Goal: Task Accomplishment & Management: Use online tool/utility

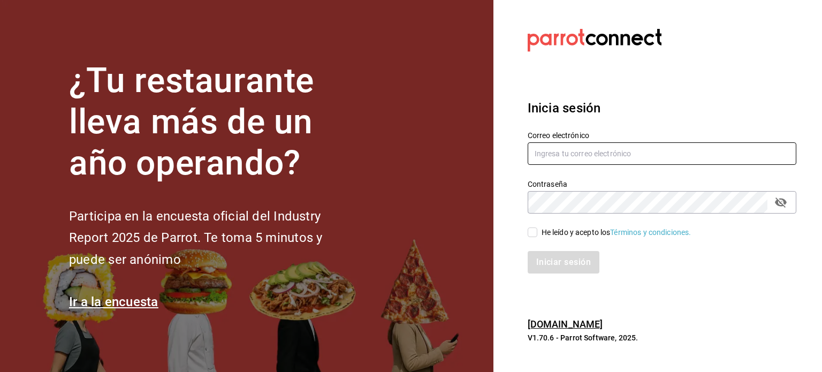
click at [642, 156] on input "text" at bounding box center [662, 153] width 269 height 22
type input "[EMAIL_ADDRESS][DOMAIN_NAME]"
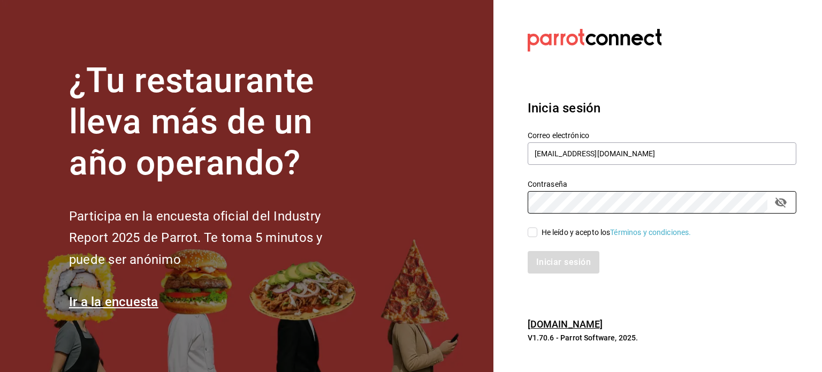
click at [533, 240] on div "Iniciar sesión" at bounding box center [656, 255] width 282 height 35
click at [542, 235] on div "He leído y acepto los Términos y condiciones." at bounding box center [617, 232] width 150 height 11
click at [538, 235] on input "He leído y acepto los Términos y condiciones." at bounding box center [533, 233] width 10 height 10
checkbox input "true"
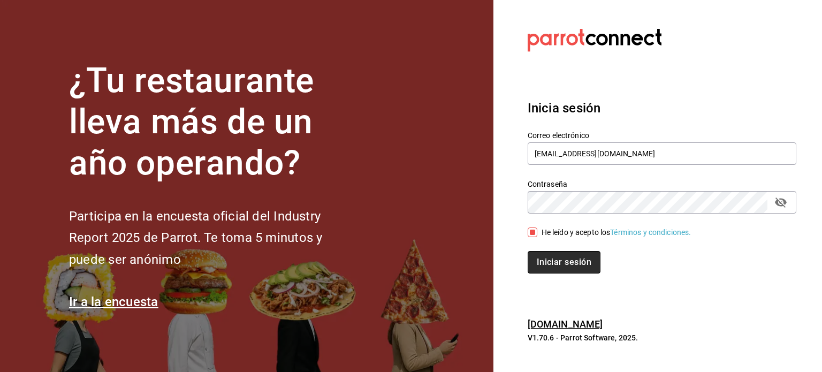
click at [558, 266] on button "Iniciar sesión" at bounding box center [564, 262] width 73 height 22
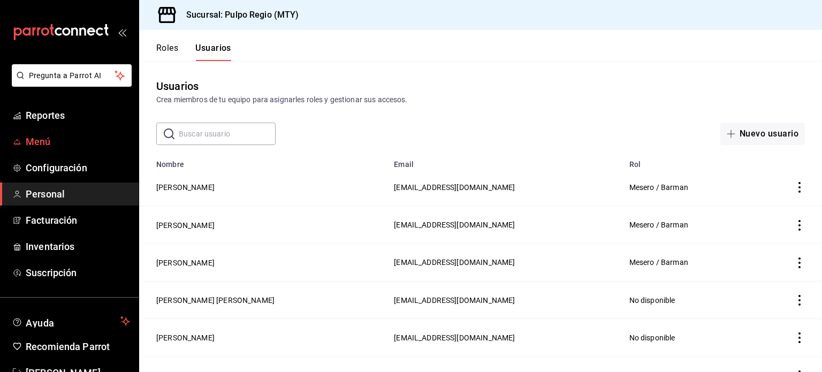
click at [36, 144] on span "Menú" at bounding box center [78, 141] width 104 height 14
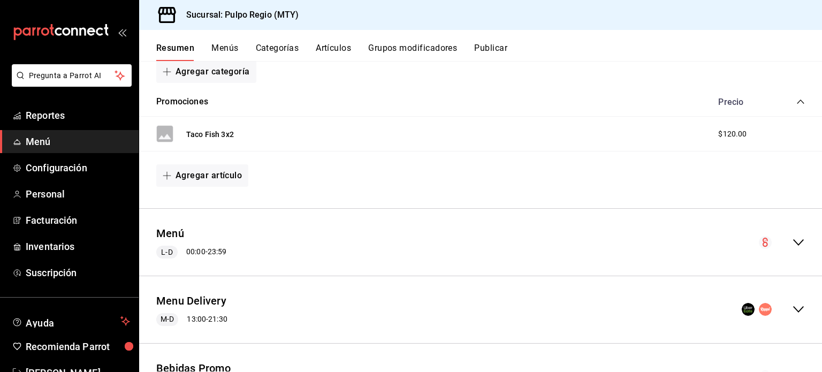
scroll to position [162, 0]
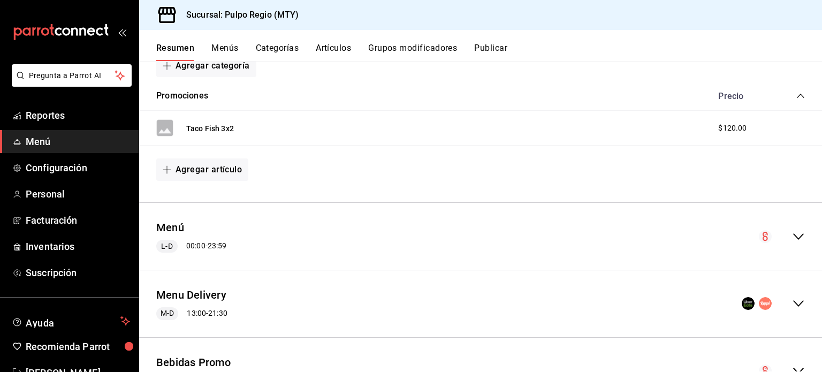
click at [792, 239] on icon "collapse-menu-row" at bounding box center [798, 236] width 13 height 13
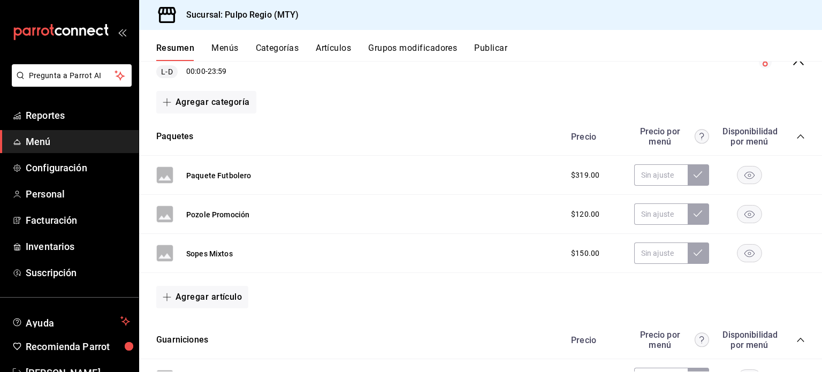
scroll to position [351, 0]
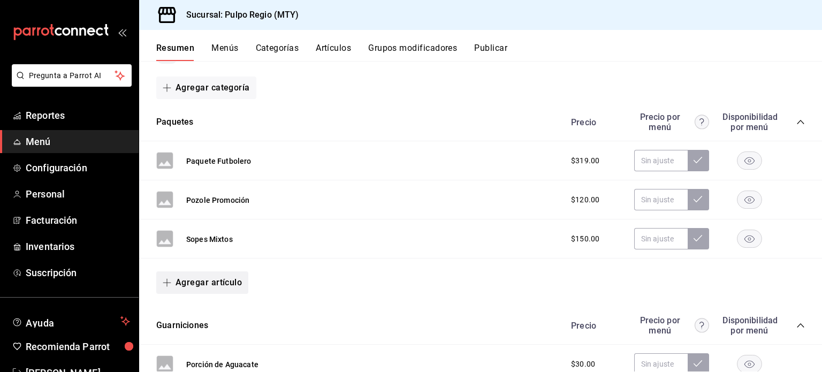
click at [221, 284] on button "Agregar artículo" at bounding box center [202, 282] width 92 height 22
click at [208, 330] on li "Artículo nuevo" at bounding box center [198, 337] width 84 height 26
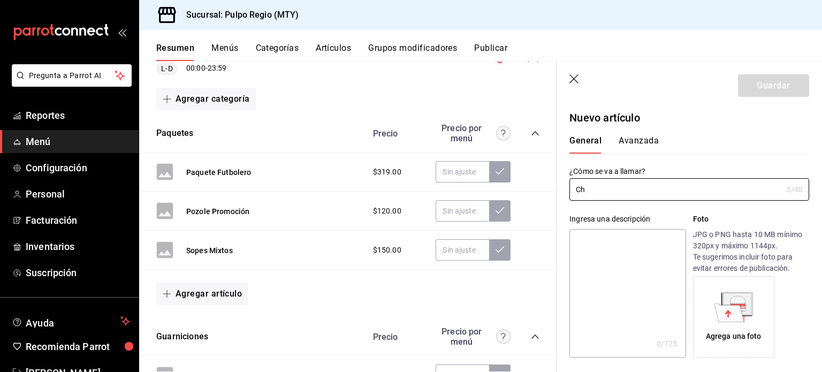
type input "C"
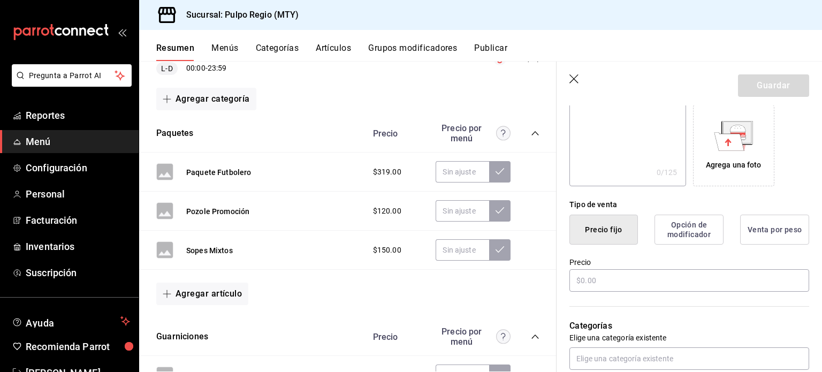
scroll to position [170, 0]
type input "Paq. Chicharrón de Pescado"
click at [609, 282] on input "text" at bounding box center [690, 282] width 240 height 22
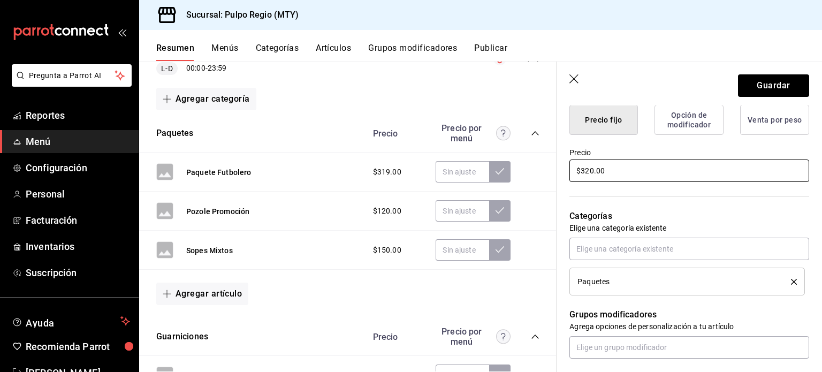
scroll to position [349, 0]
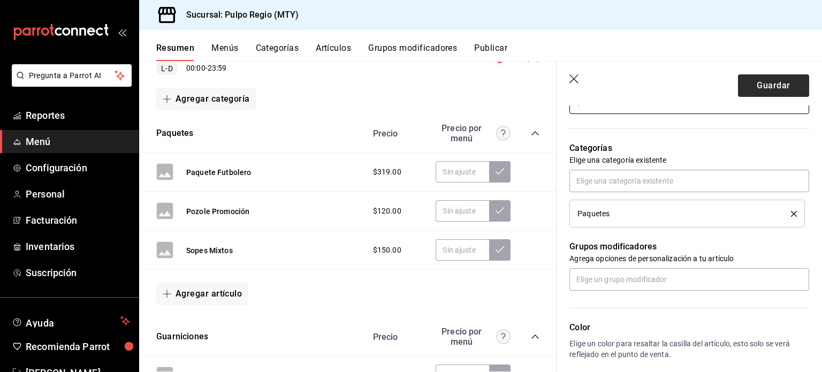
type input "$320.00"
click at [751, 87] on button "Guardar" at bounding box center [773, 85] width 71 height 22
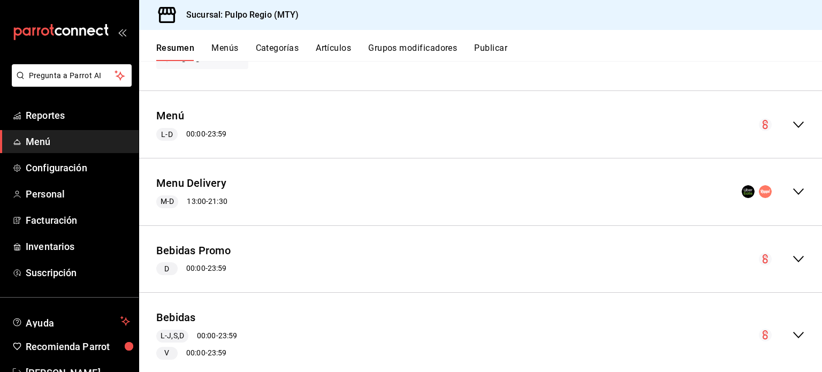
scroll to position [275, 0]
click at [792, 119] on icon "collapse-menu-row" at bounding box center [798, 123] width 13 height 13
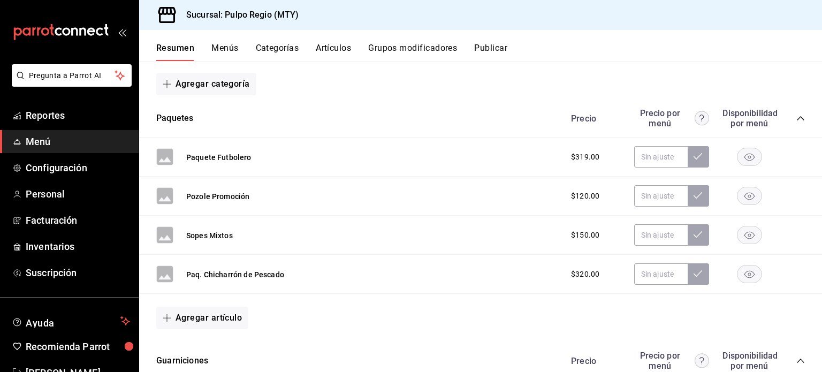
scroll to position [359, 0]
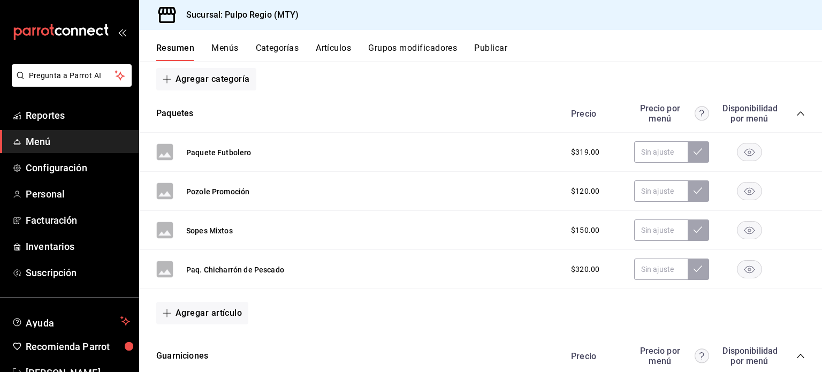
click at [739, 233] on rect "button" at bounding box center [750, 231] width 25 height 18
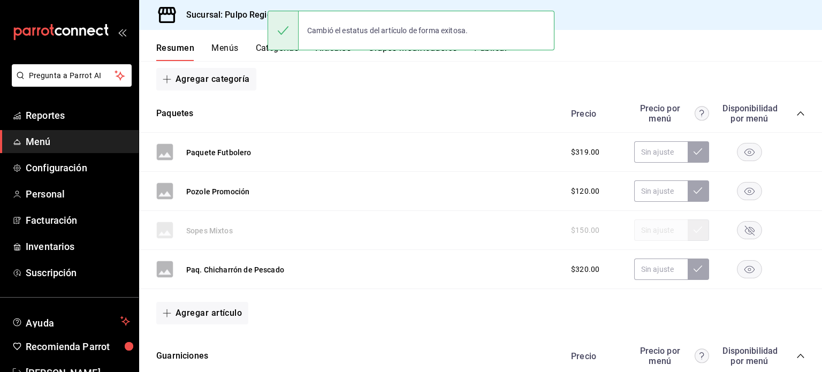
click at [745, 191] on icon "button" at bounding box center [750, 191] width 10 height 7
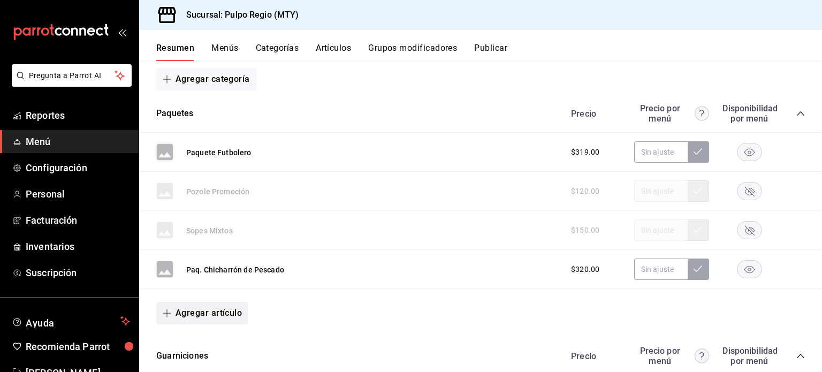
click at [225, 316] on button "Agregar artículo" at bounding box center [202, 313] width 92 height 22
click at [212, 346] on li "Artículo nuevo" at bounding box center [198, 346] width 84 height 26
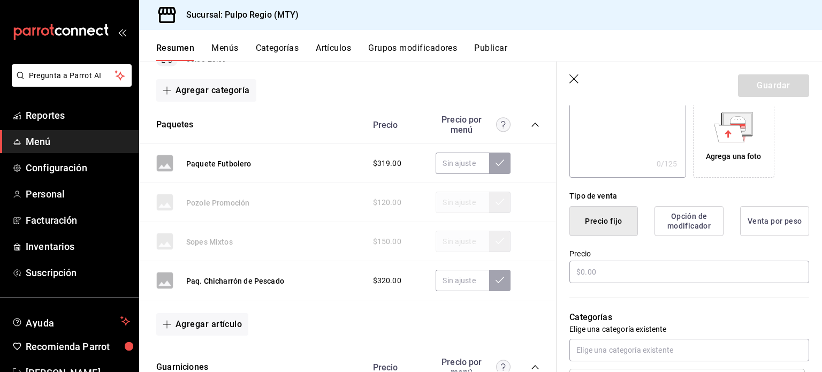
scroll to position [210, 0]
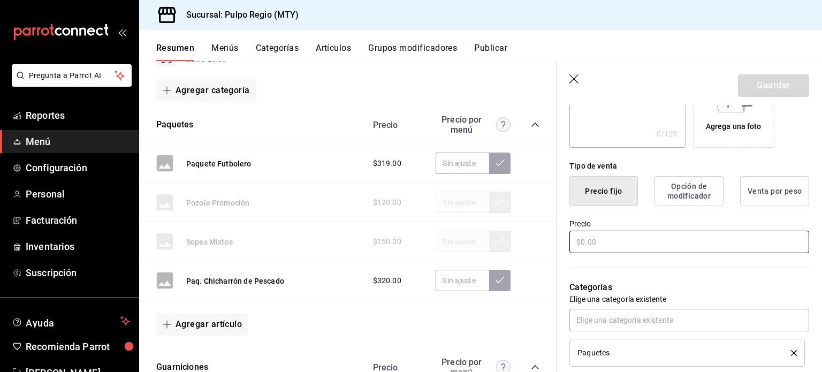
type input "Paq. Charola Botanera + 6 nacionales"
click at [598, 236] on input "text" at bounding box center [690, 242] width 240 height 22
type input "$340.00"
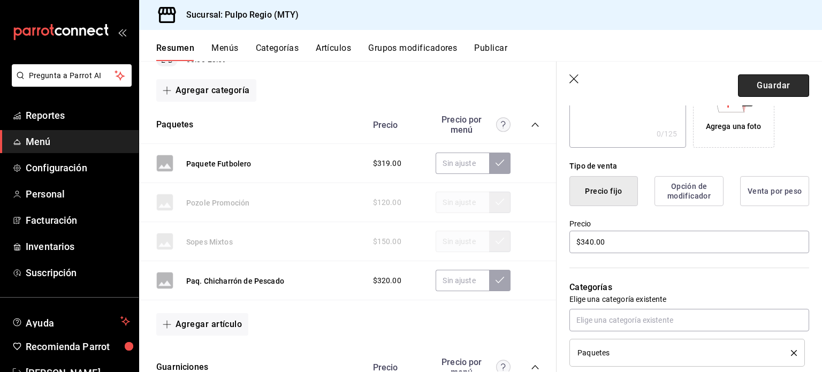
click at [765, 82] on button "Guardar" at bounding box center [773, 85] width 71 height 22
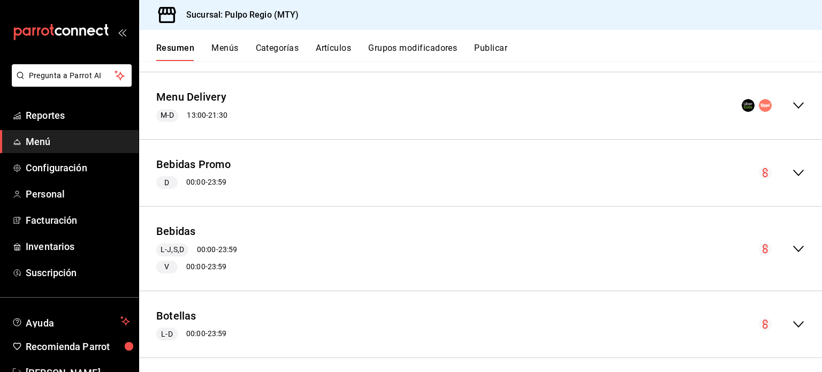
scroll to position [305, 0]
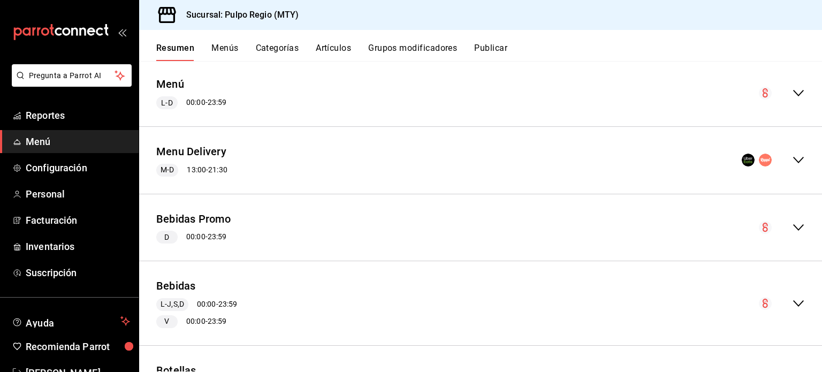
click at [792, 94] on icon "collapse-menu-row" at bounding box center [798, 93] width 13 height 13
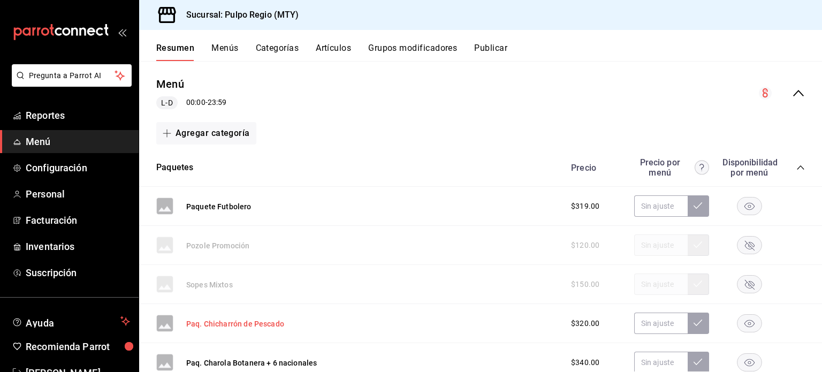
click at [268, 325] on button "Paq. Chicharrón de Pescado" at bounding box center [235, 324] width 98 height 11
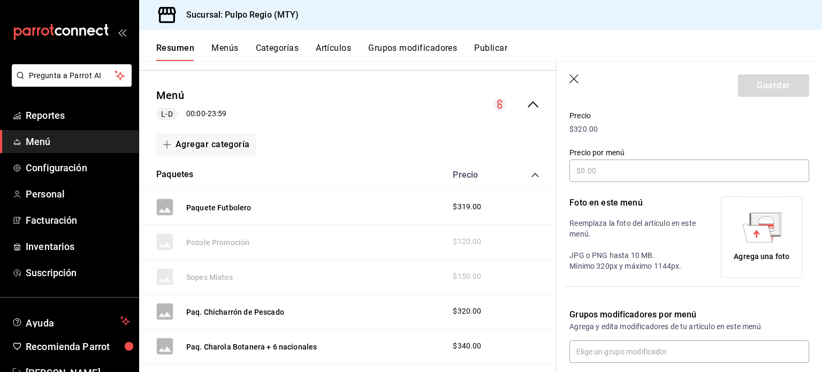
scroll to position [208, 0]
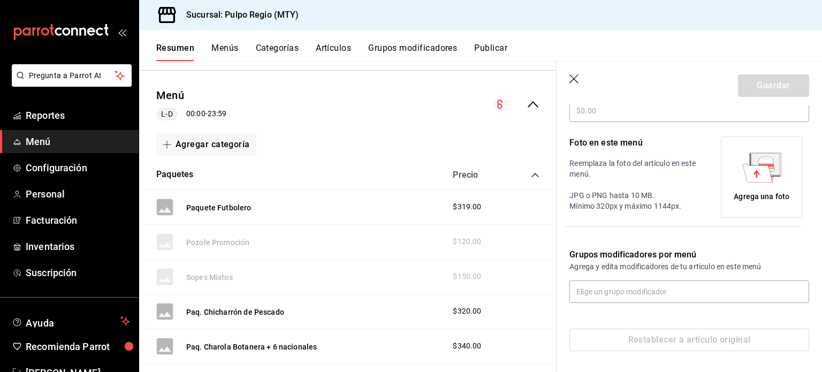
click at [574, 76] on icon "button" at bounding box center [575, 79] width 11 height 11
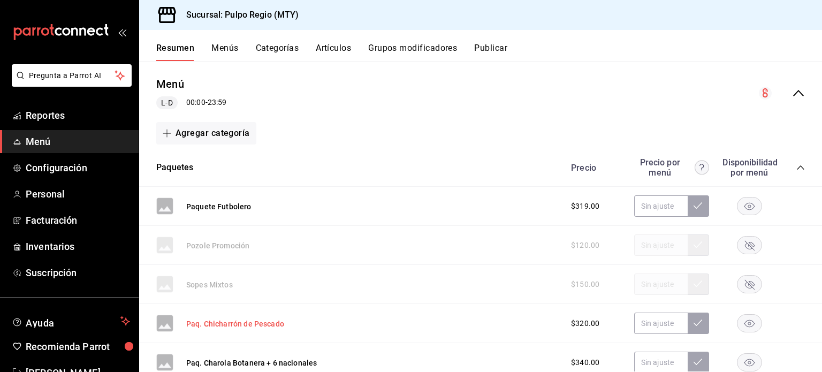
click at [244, 326] on button "Paq. Chicharrón de Pescado" at bounding box center [235, 324] width 98 height 11
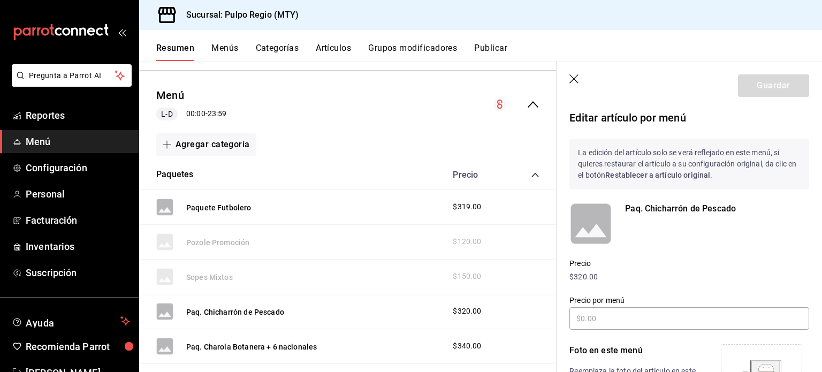
scroll to position [11, 0]
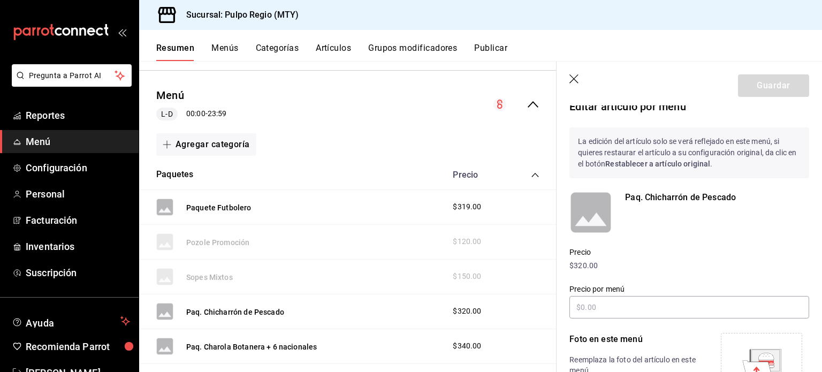
click at [692, 206] on div "Paq. Chicharrón de Pescado" at bounding box center [717, 212] width 184 height 43
click at [702, 201] on p "Paq. Chicharrón de Pescado" at bounding box center [717, 197] width 184 height 13
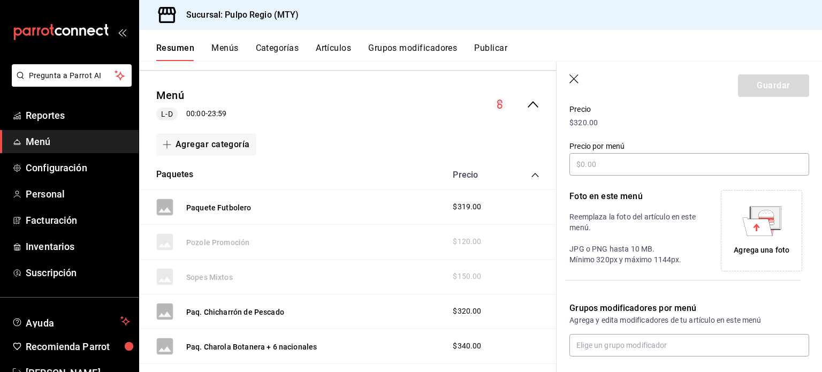
scroll to position [208, 0]
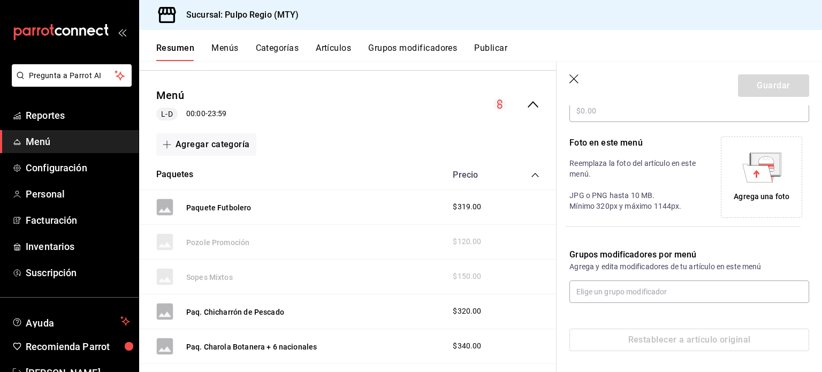
click at [576, 76] on icon "button" at bounding box center [575, 79] width 11 height 11
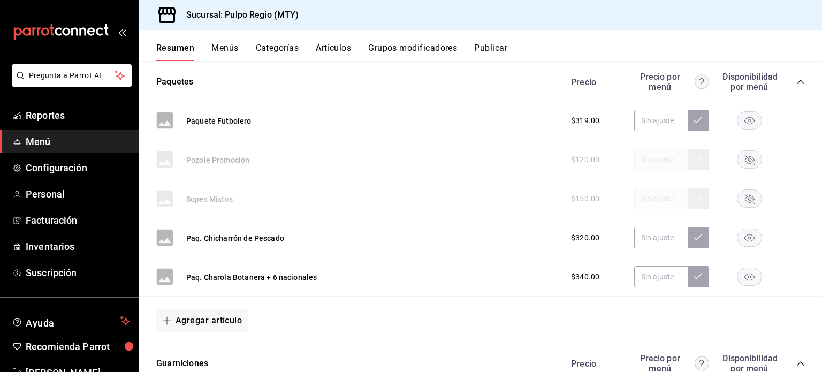
scroll to position [444, 0]
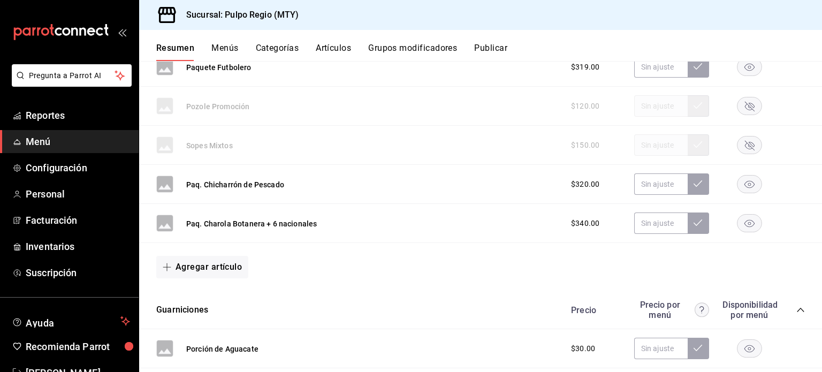
click at [747, 183] on rect "button" at bounding box center [750, 185] width 25 height 18
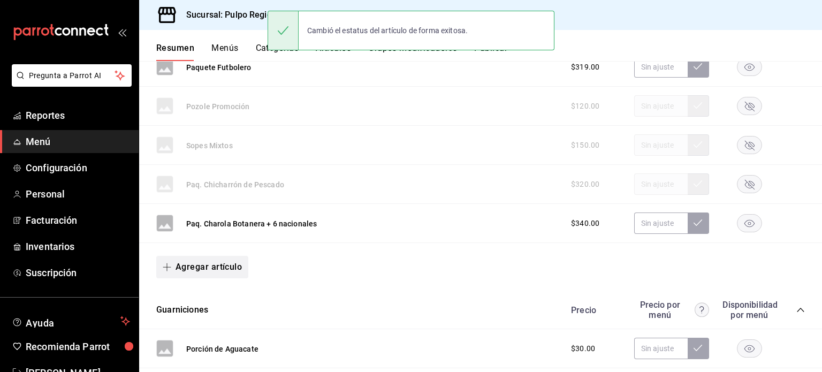
click at [185, 269] on button "Agregar artículo" at bounding box center [202, 267] width 92 height 22
click at [208, 313] on li "Artículo nuevo" at bounding box center [198, 321] width 84 height 26
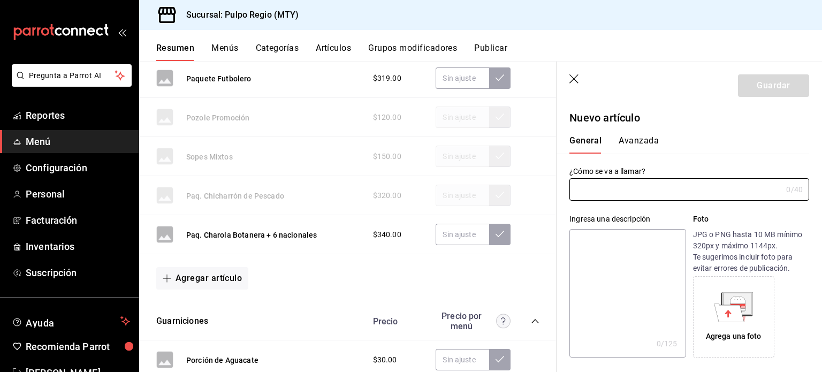
type input "AR-1758333276966"
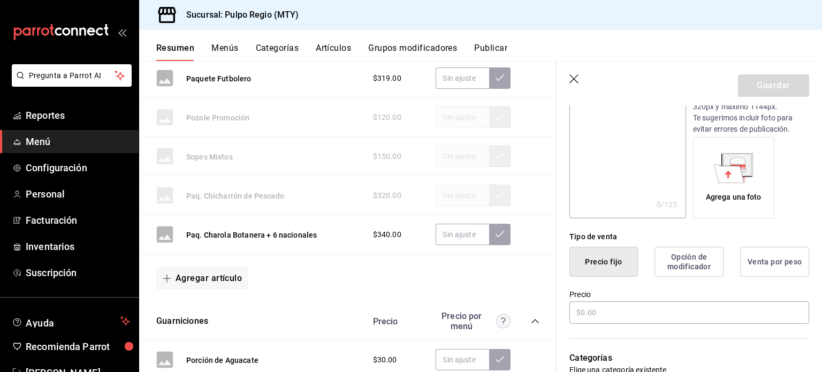
scroll to position [160, 0]
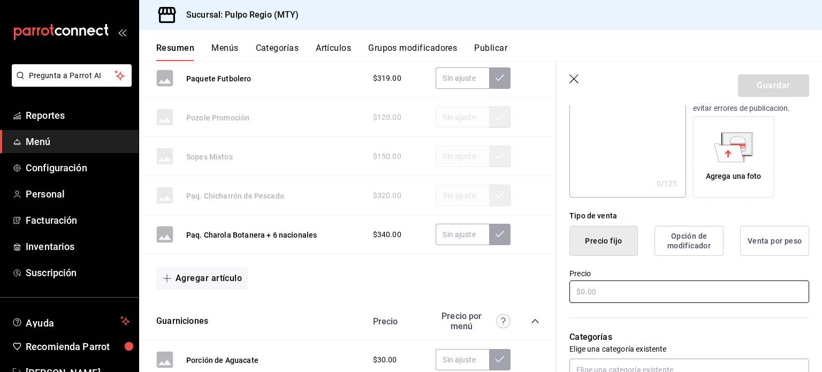
type input "Paq. Chicharrón de Pescado + 6 nacionale"
click at [598, 293] on input "text" at bounding box center [690, 292] width 240 height 22
type input "$320.00"
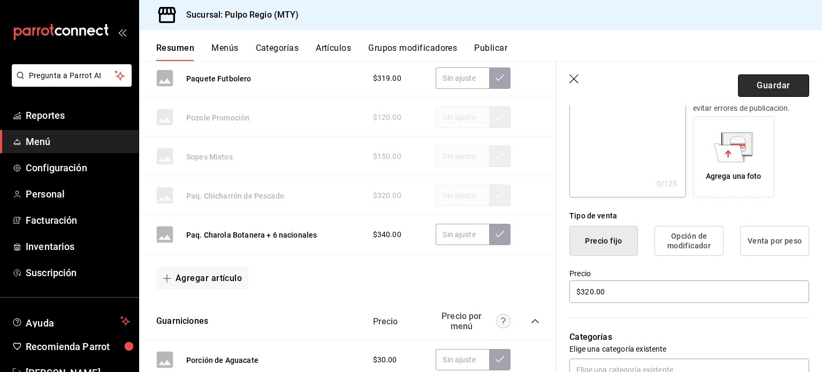
click at [770, 94] on button "Guardar" at bounding box center [773, 85] width 71 height 22
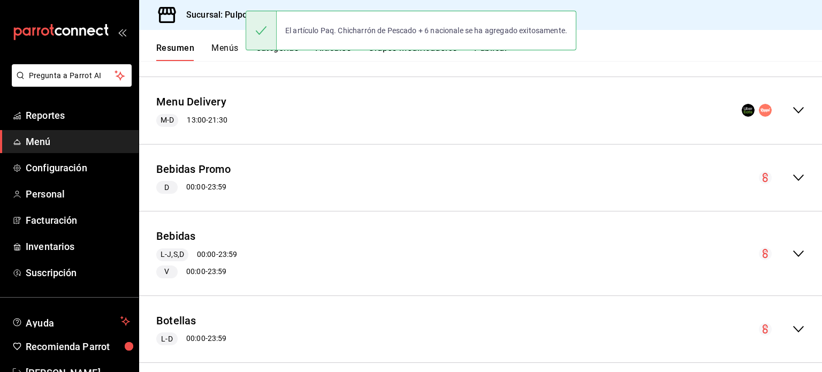
scroll to position [84, 0]
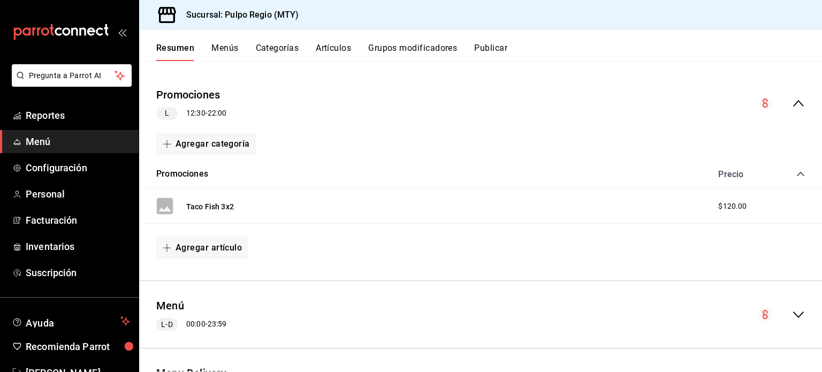
click at [792, 312] on icon "collapse-menu-row" at bounding box center [798, 314] width 13 height 13
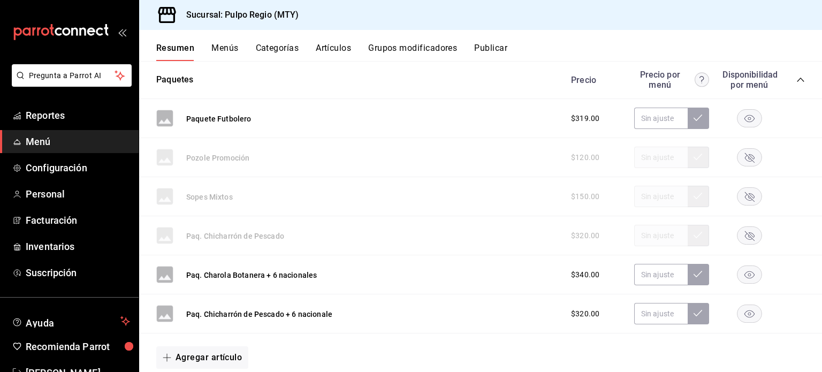
scroll to position [413, 0]
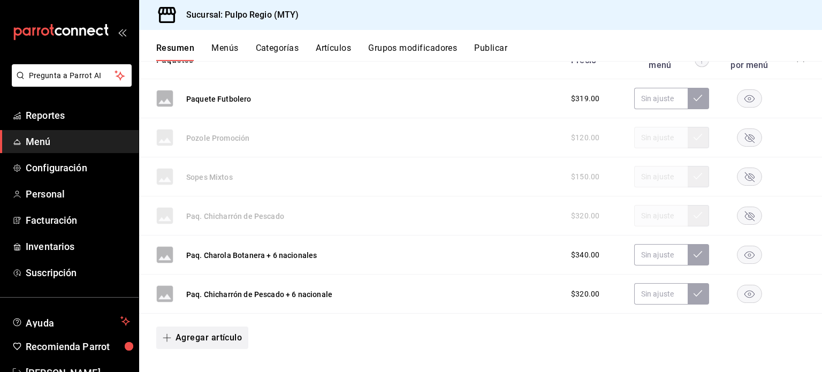
click at [225, 335] on button "Agregar artículo" at bounding box center [202, 338] width 92 height 22
click at [225, 335] on li "Artículo nuevo" at bounding box center [198, 346] width 84 height 26
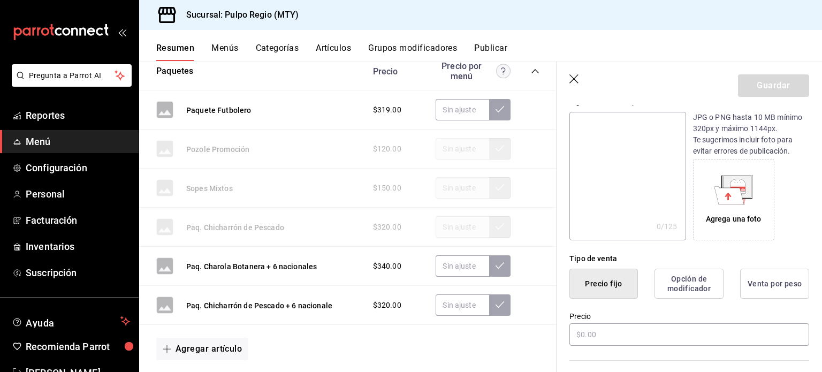
scroll to position [172, 0]
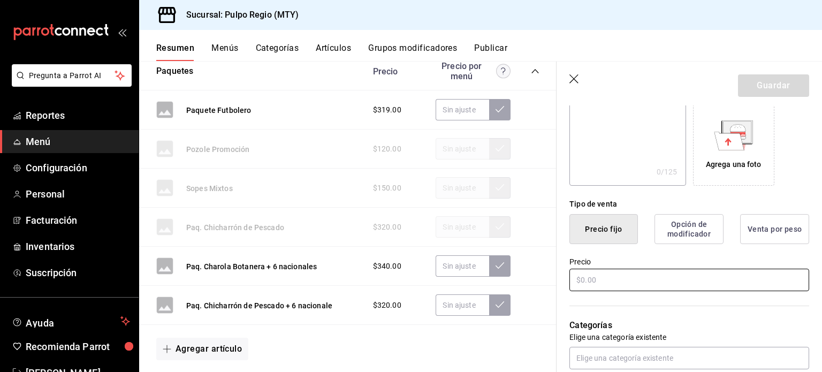
type input "Paq. Ceviche de Pescado + 6 nacionales"
click at [602, 277] on input "text" at bounding box center [690, 280] width 240 height 22
type input "$320.00"
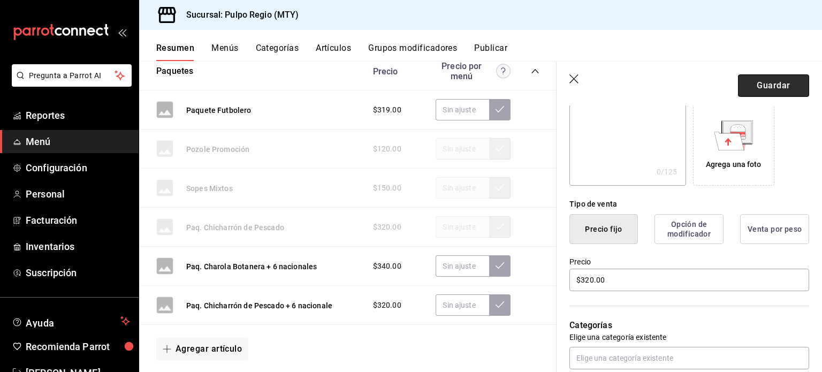
click at [765, 85] on button "Guardar" at bounding box center [773, 85] width 71 height 22
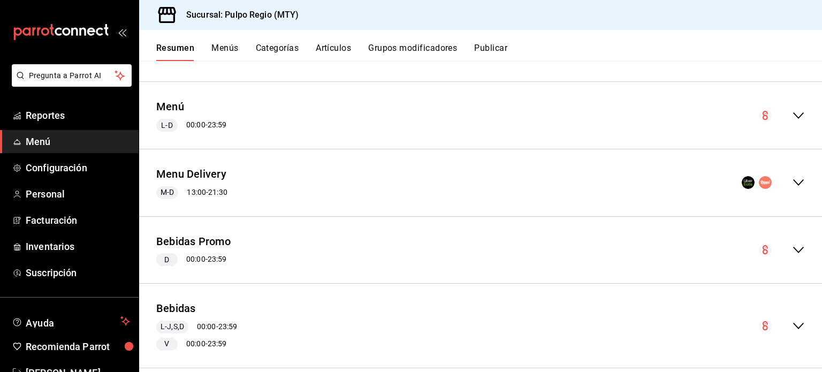
scroll to position [281, 0]
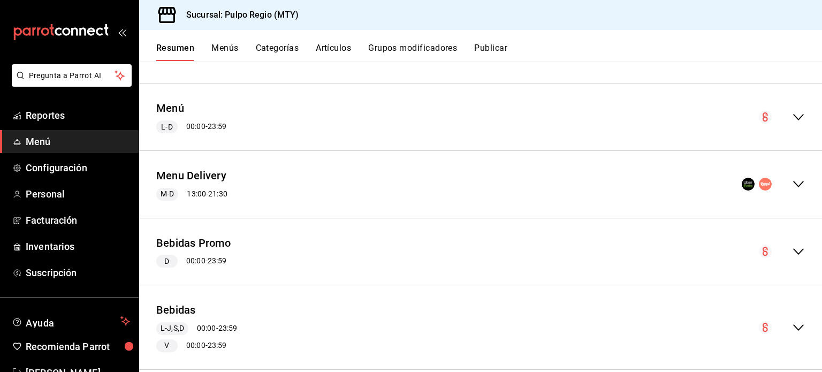
click at [792, 116] on icon "collapse-menu-row" at bounding box center [798, 117] width 13 height 13
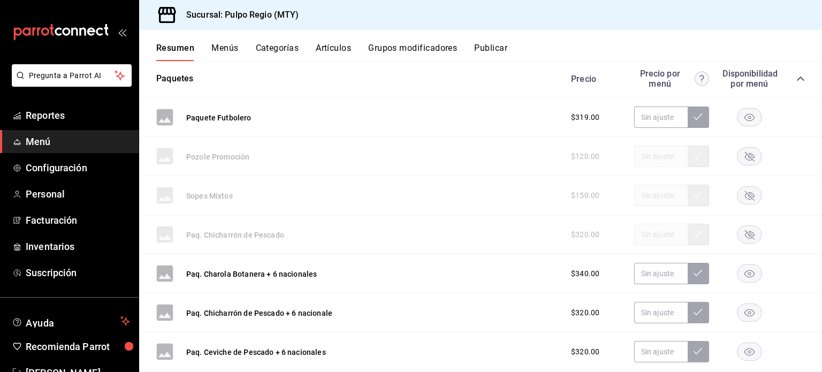
scroll to position [428, 0]
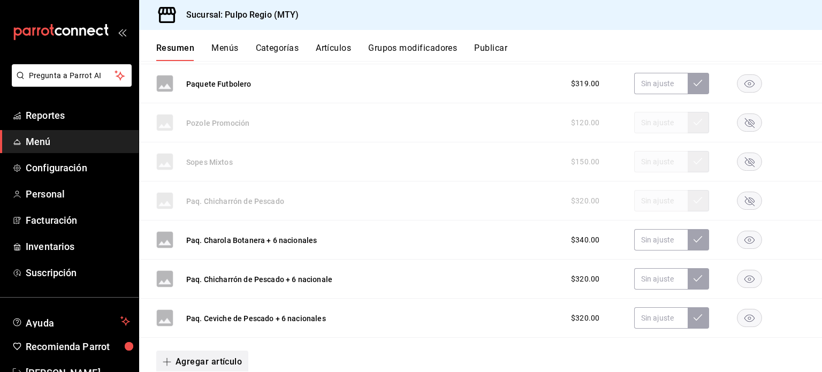
click at [222, 366] on button "Agregar artículo" at bounding box center [202, 362] width 92 height 22
click at [196, 346] on li "Artículo nuevo" at bounding box center [198, 346] width 84 height 26
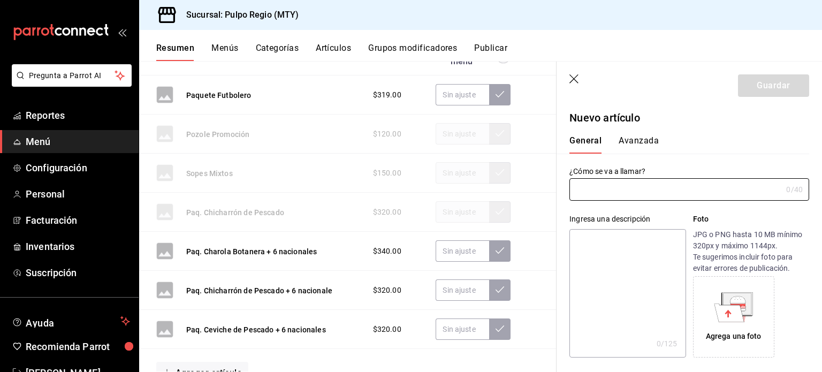
scroll to position [428, 0]
type input "AR-1758333346223"
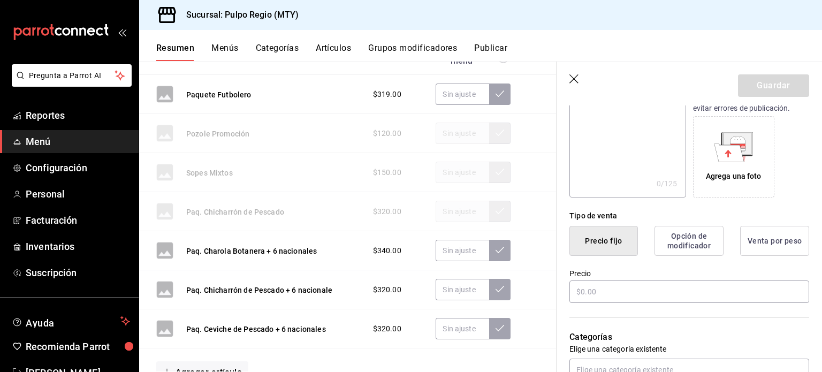
scroll to position [195, 0]
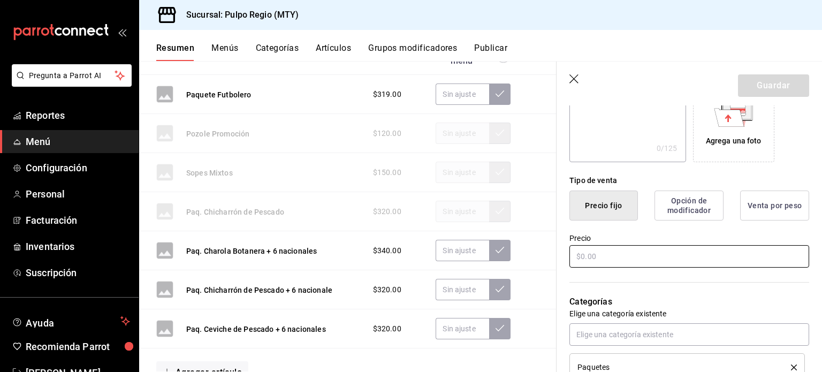
type input "Paq. Camarones Botaneros + 6 nacionales"
click at [638, 254] on input "text" at bounding box center [690, 256] width 240 height 22
type input "$390.00"
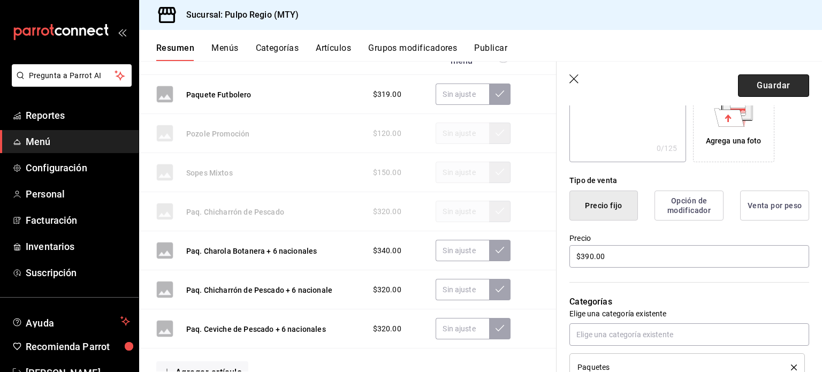
click at [751, 89] on button "Guardar" at bounding box center [773, 85] width 71 height 22
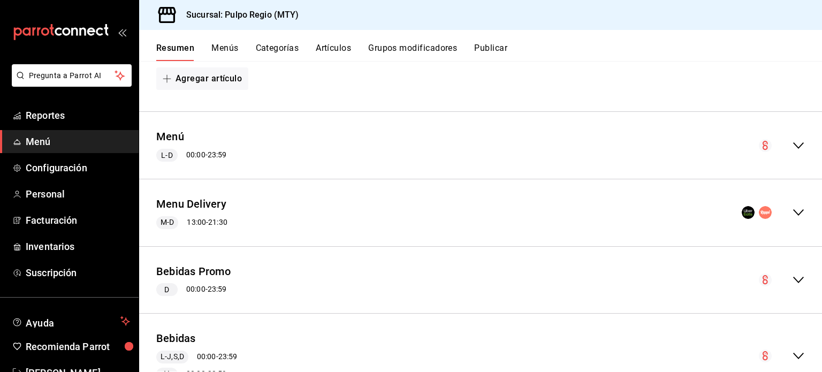
scroll to position [248, 0]
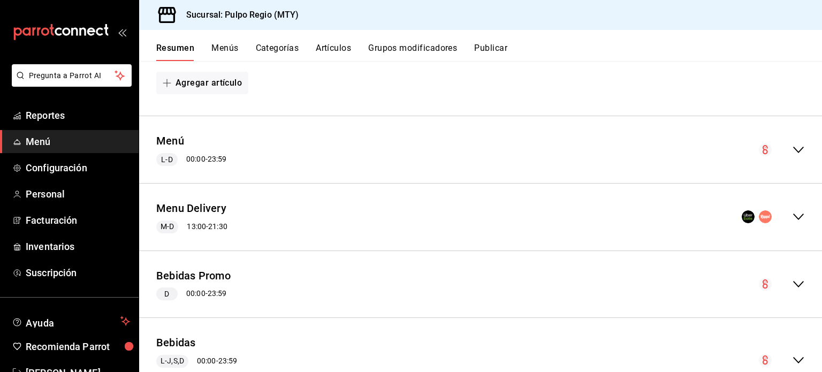
click at [394, 44] on button "Grupos modificadores" at bounding box center [412, 52] width 89 height 18
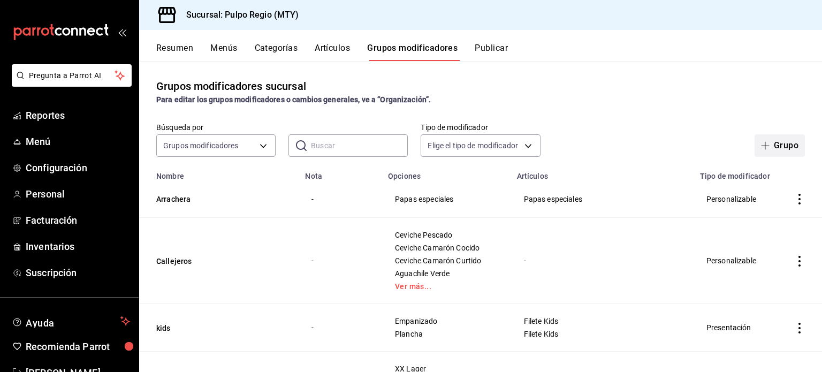
click at [765, 148] on span "button" at bounding box center [767, 145] width 13 height 9
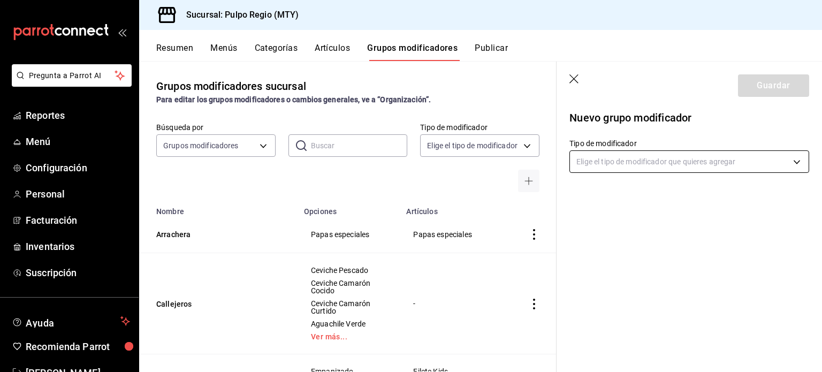
click at [593, 164] on body "Pregunta a Parrot AI Reportes Menú Configuración Personal Facturación Inventari…" at bounding box center [411, 186] width 822 height 372
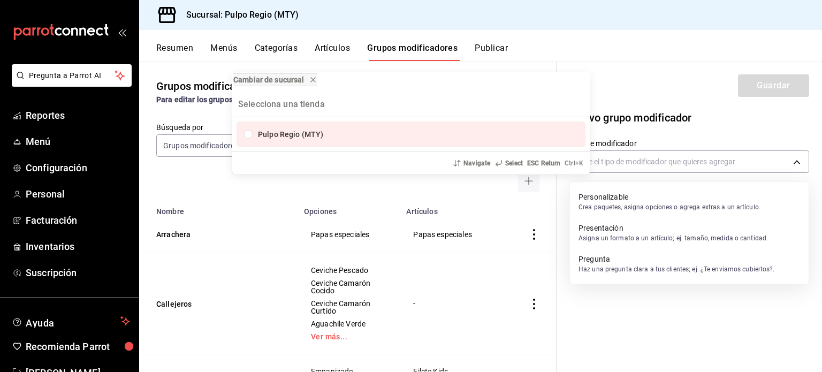
click at [625, 90] on div "Cambiar de sucursal Pulpo Regio (MTY) Navigate Select ESC Return Ctrl+ K" at bounding box center [411, 186] width 822 height 372
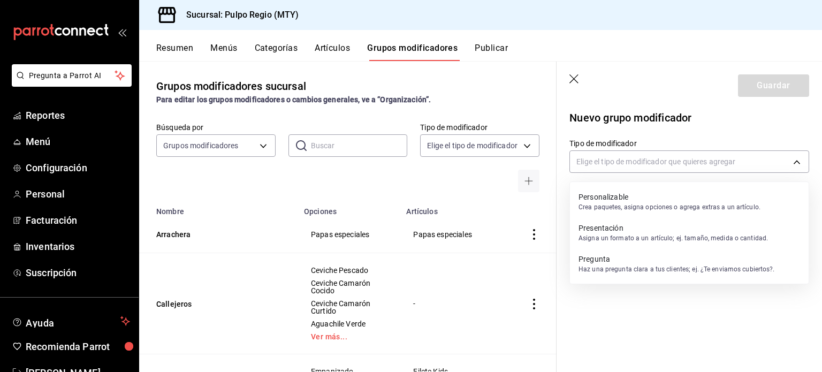
click at [647, 168] on div at bounding box center [411, 186] width 822 height 372
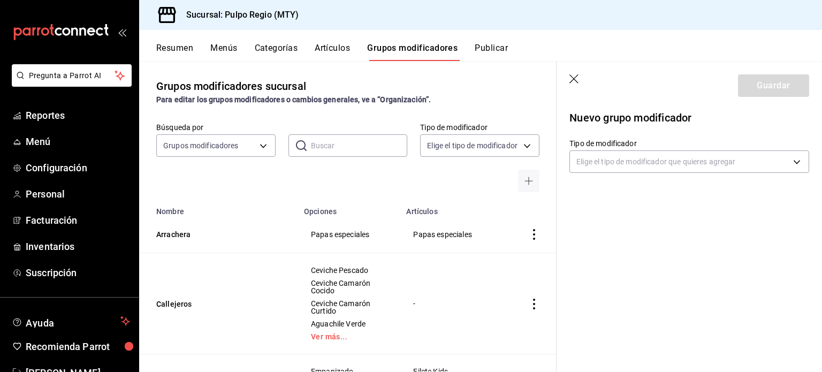
click at [647, 168] on body "Pregunta a Parrot AI Reportes Menú Configuración Personal Facturación Inventari…" at bounding box center [411, 186] width 822 height 372
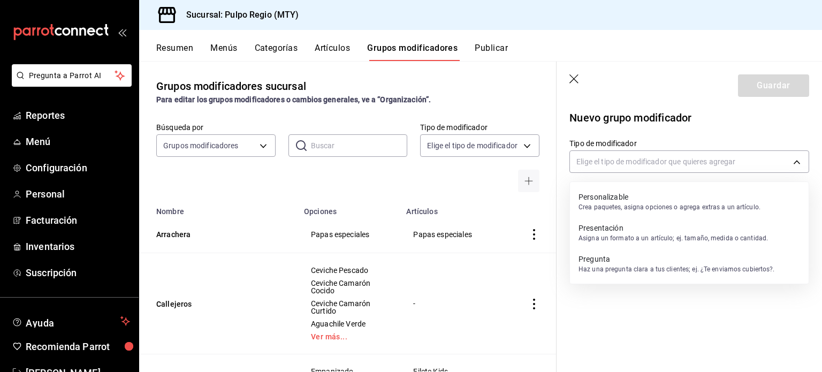
click at [659, 195] on p "Personalizable" at bounding box center [670, 197] width 182 height 11
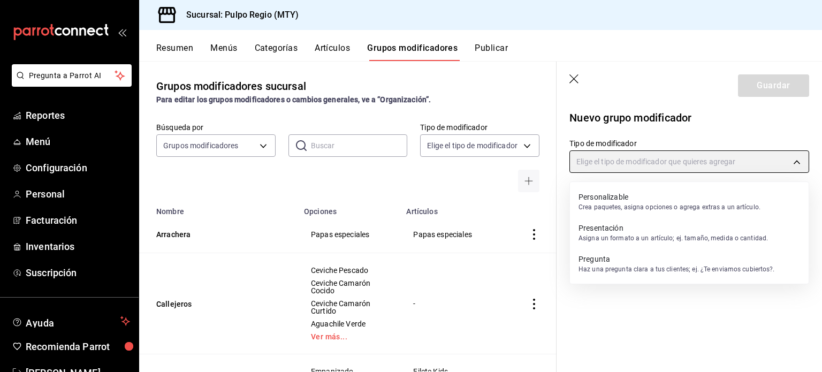
type input "CUSTOMIZABLE"
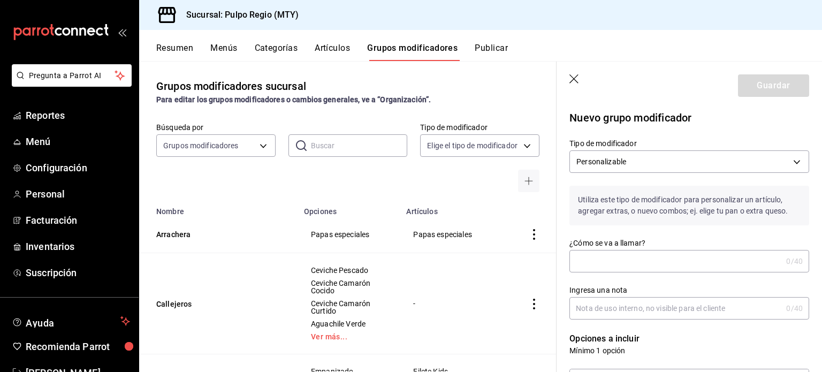
click at [622, 263] on input "¿Cómo se va a llamar?" at bounding box center [676, 261] width 213 height 21
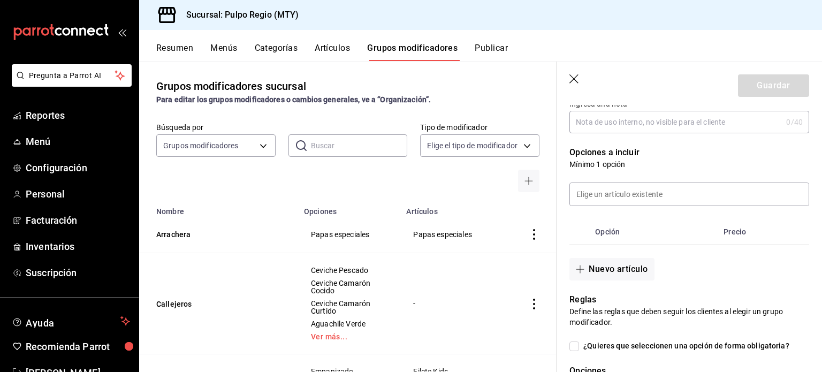
scroll to position [188, 0]
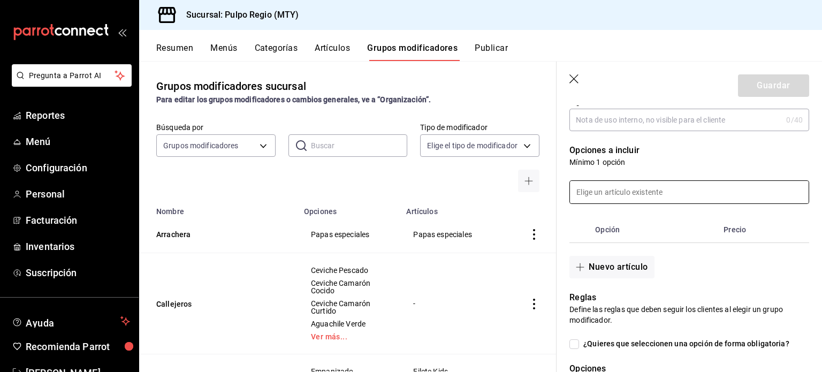
type input "Cerveza Nacional"
click at [610, 190] on input at bounding box center [689, 192] width 239 height 22
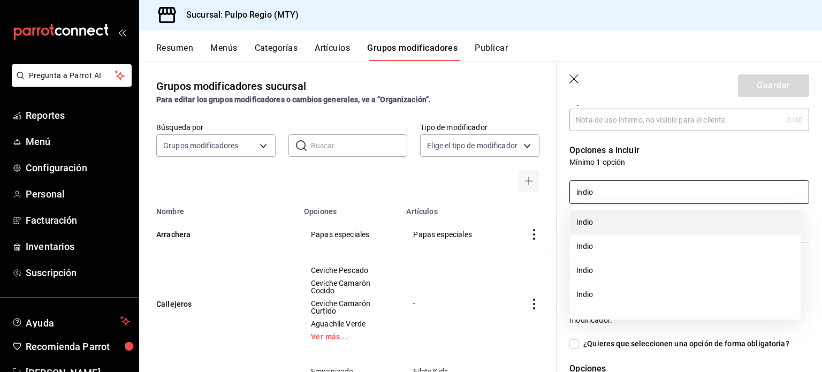
click at [623, 218] on li "Indio" at bounding box center [685, 222] width 231 height 24
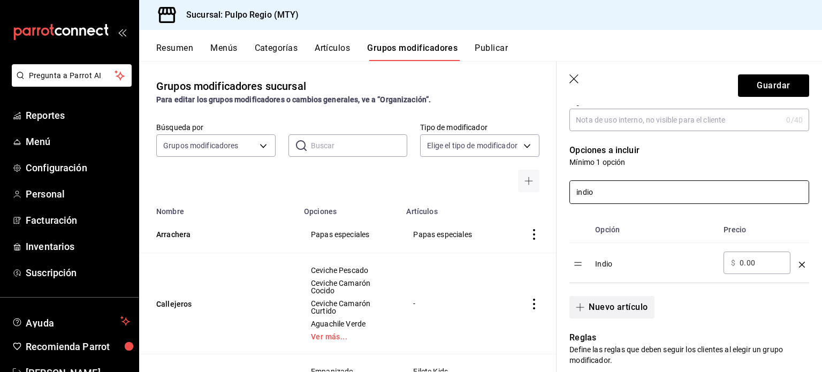
type input "indio"
click at [602, 308] on button "Nuevo artículo" at bounding box center [612, 307] width 85 height 22
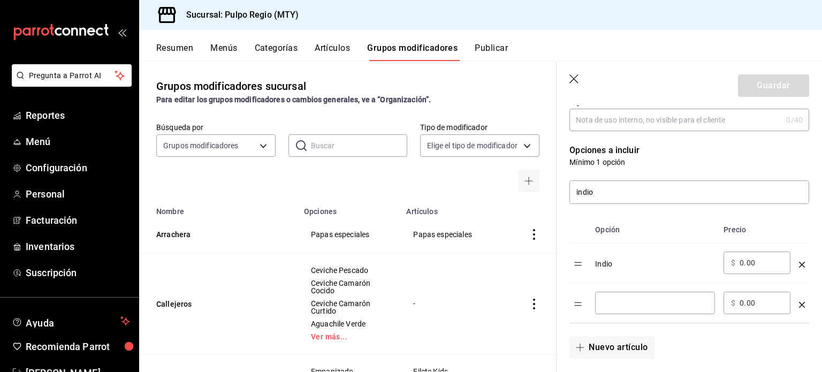
click at [604, 304] on input "optionsTable" at bounding box center [655, 303] width 105 height 11
type input "t"
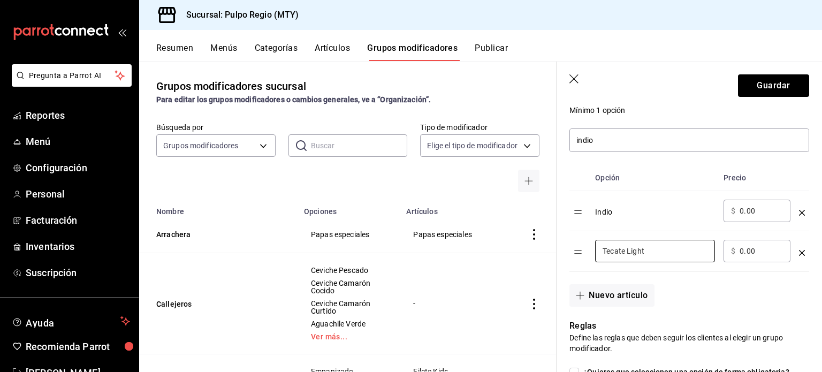
scroll to position [283, 0]
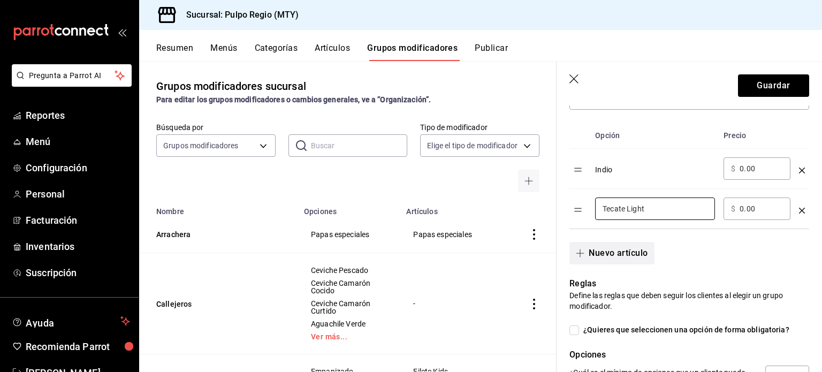
type input "Tecate Light"
click at [615, 254] on button "Nuevo artículo" at bounding box center [612, 253] width 85 height 22
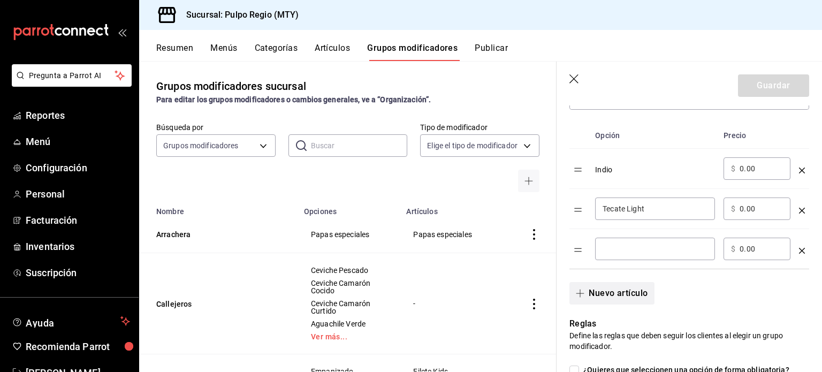
click at [615, 254] on div "​" at bounding box center [655, 249] width 120 height 22
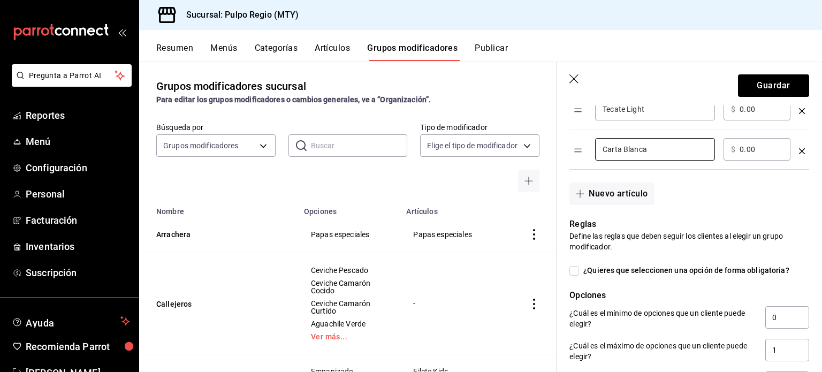
scroll to position [418, 0]
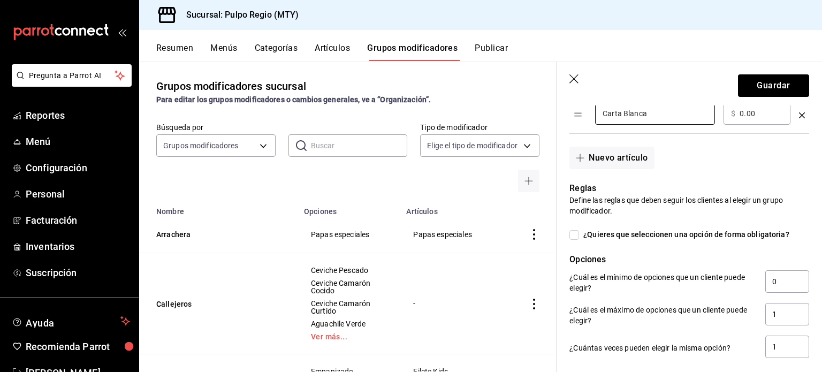
type input "Carta Blanca"
click at [670, 236] on span "¿Quieres que seleccionen una opción de forma obligatoria?" at bounding box center [684, 234] width 210 height 11
click at [579, 236] on input "¿Quieres que seleccionen una opción de forma obligatoria?" at bounding box center [575, 235] width 10 height 10
checkbox input "true"
type input "1"
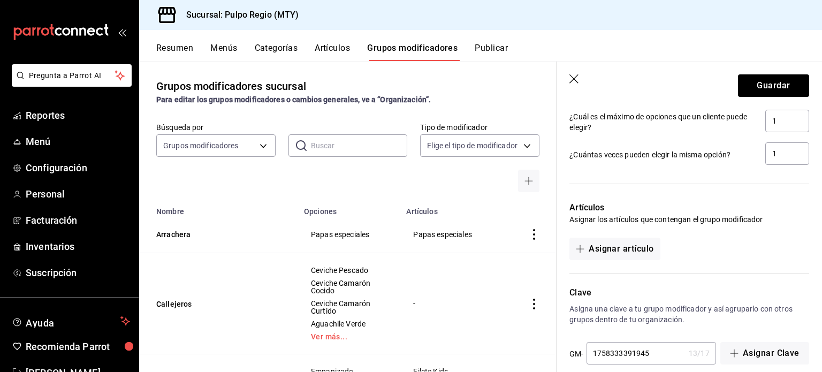
scroll to position [625, 0]
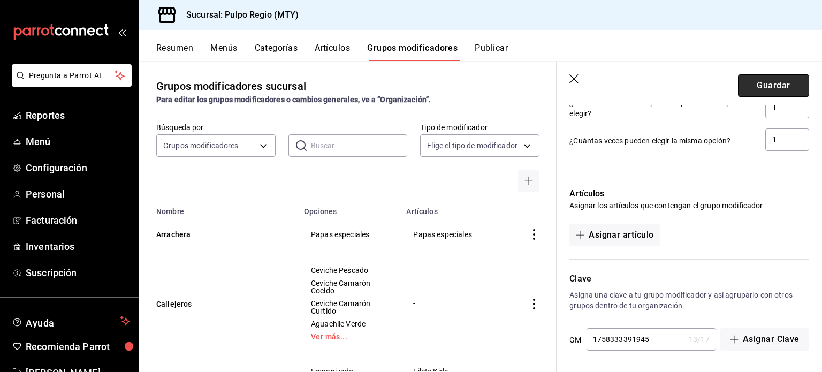
click at [746, 83] on button "Guardar" at bounding box center [773, 85] width 71 height 22
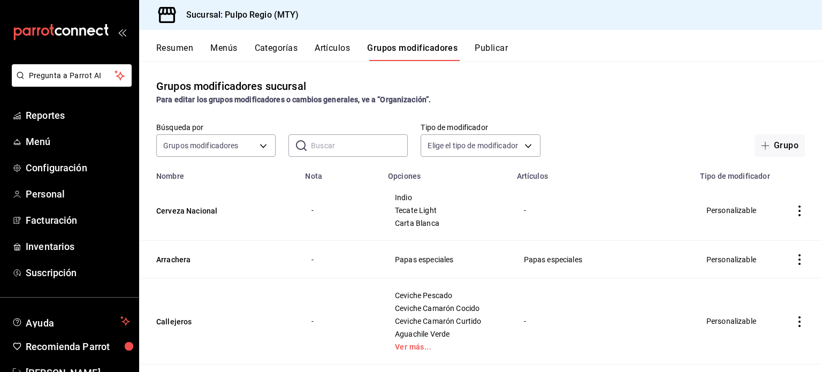
click at [224, 47] on button "Menús" at bounding box center [223, 52] width 27 height 18
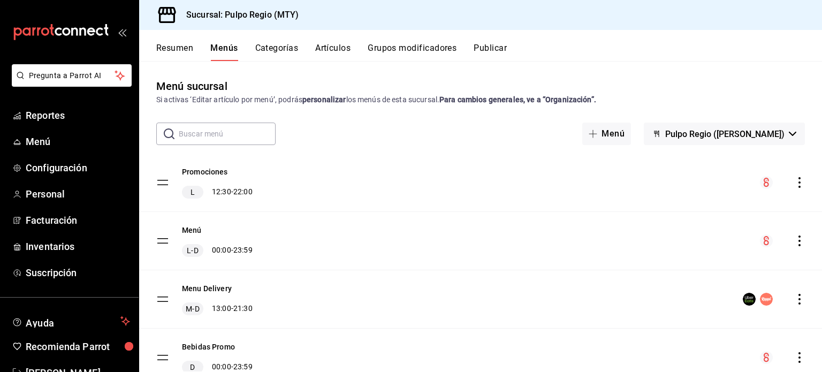
click at [159, 50] on button "Resumen" at bounding box center [174, 52] width 37 height 18
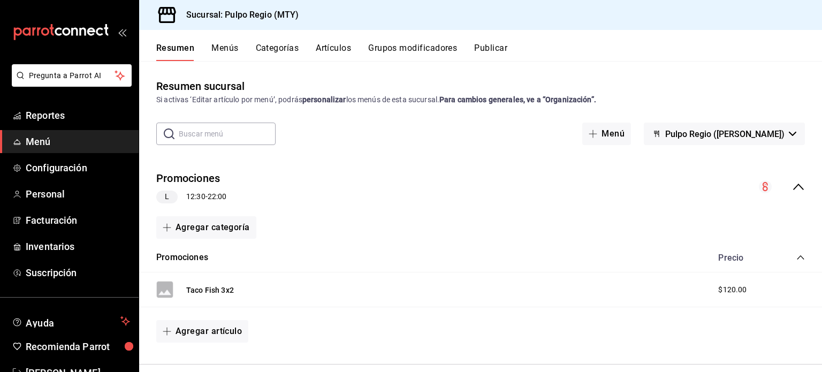
scroll to position [88, 0]
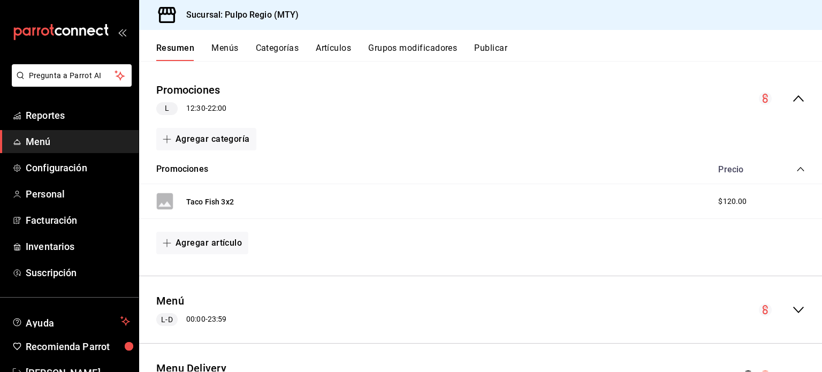
click at [792, 99] on icon "collapse-menu-row" at bounding box center [798, 98] width 13 height 13
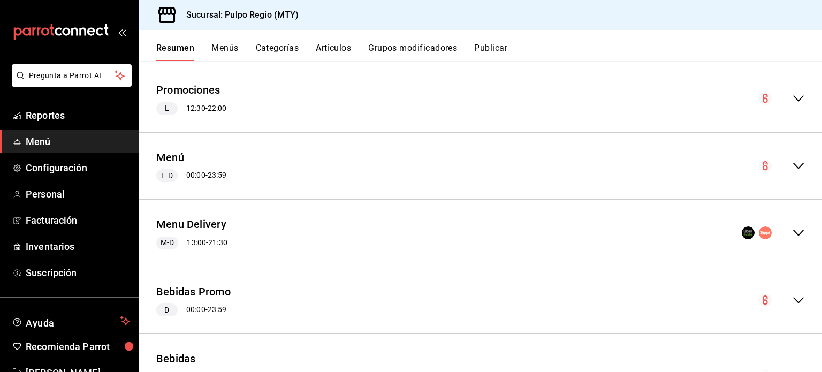
click at [792, 162] on icon "collapse-menu-row" at bounding box center [798, 166] width 13 height 13
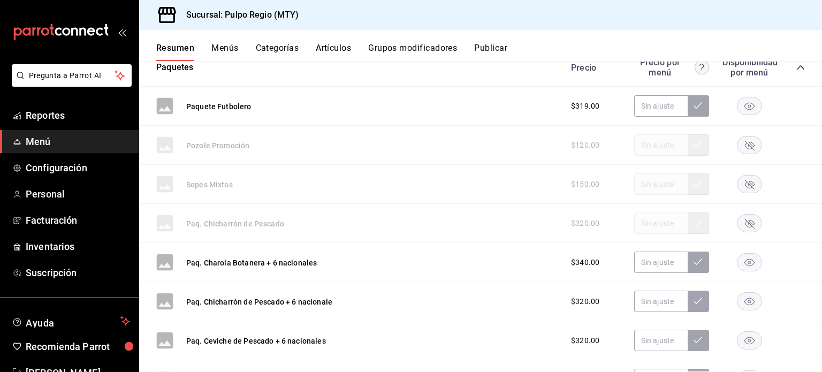
scroll to position [324, 0]
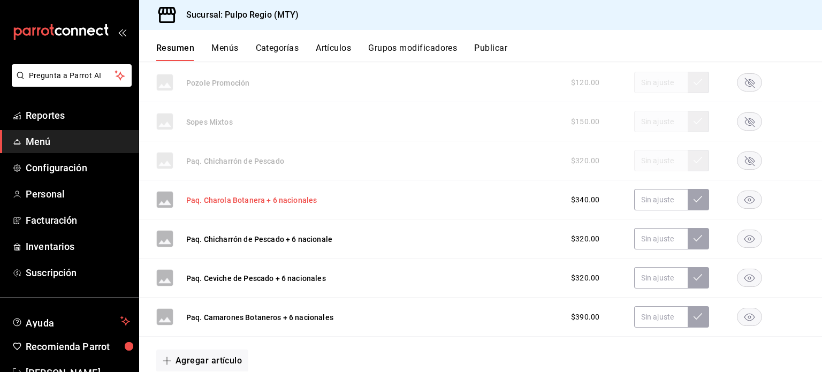
click at [215, 199] on button "Paq. Charola Botanera + 6 nacionales" at bounding box center [251, 200] width 131 height 11
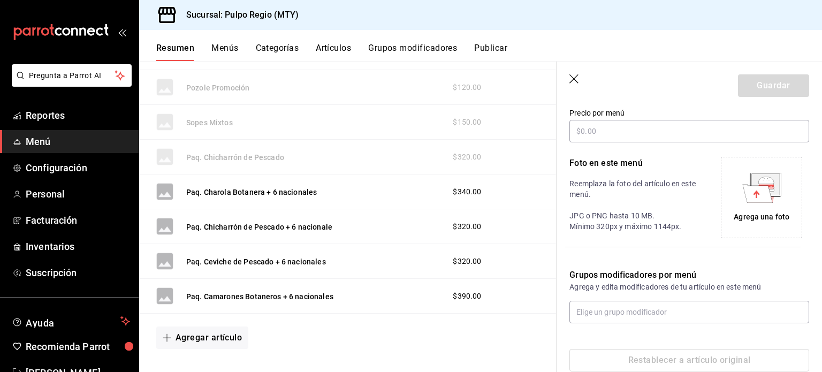
scroll to position [208, 0]
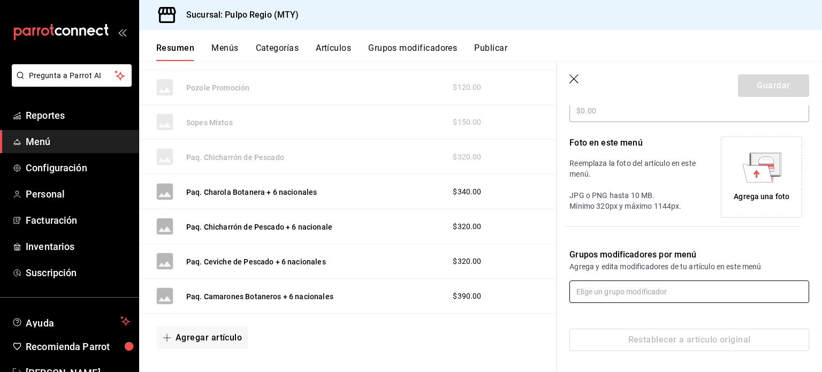
click at [604, 291] on input "text" at bounding box center [690, 292] width 240 height 22
type input "cerveza nac"
click at [610, 320] on div "Cerveza Nacional" at bounding box center [607, 315] width 59 height 11
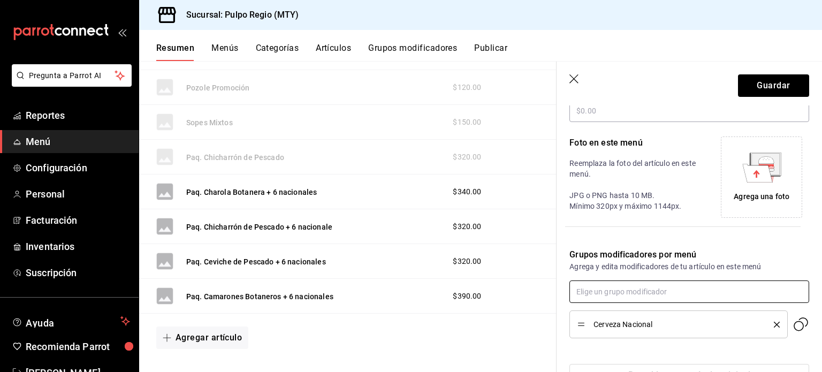
scroll to position [243, 0]
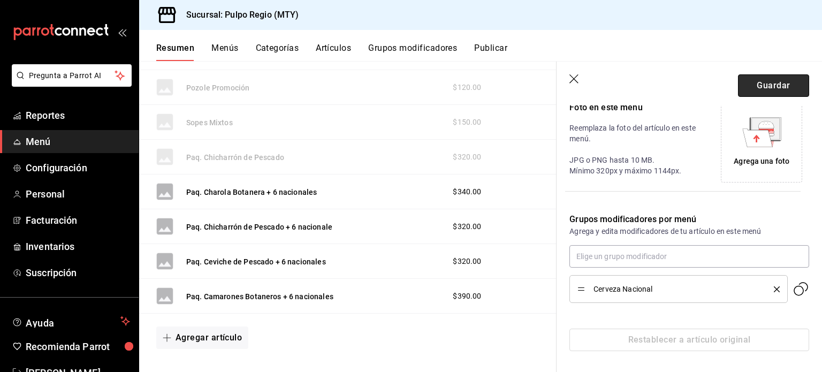
click at [747, 83] on button "Guardar" at bounding box center [773, 85] width 71 height 22
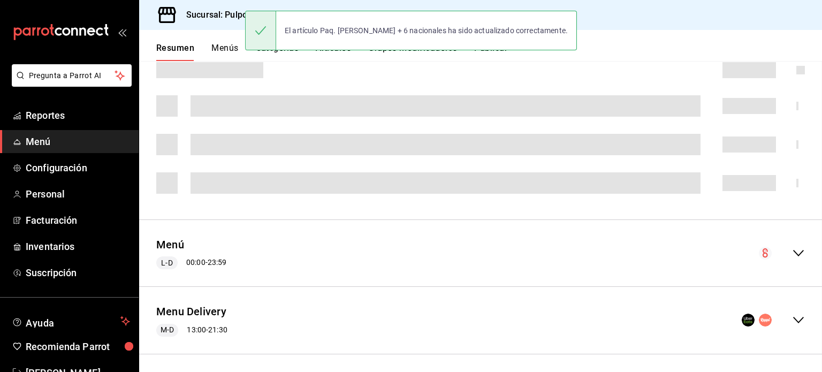
scroll to position [327, 0]
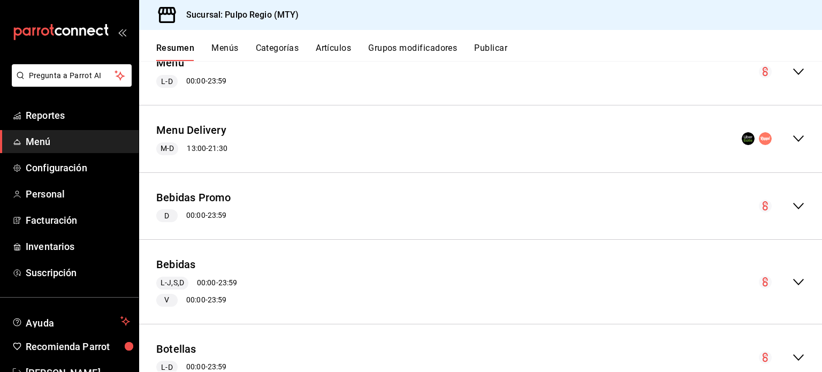
click at [792, 72] on icon "collapse-menu-row" at bounding box center [798, 71] width 13 height 13
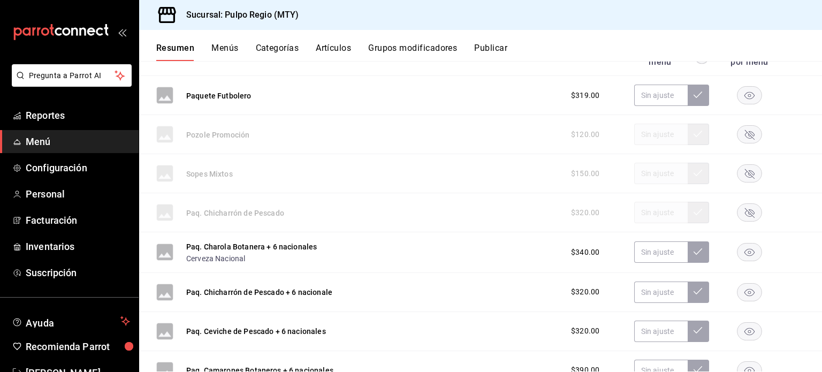
scroll to position [452, 0]
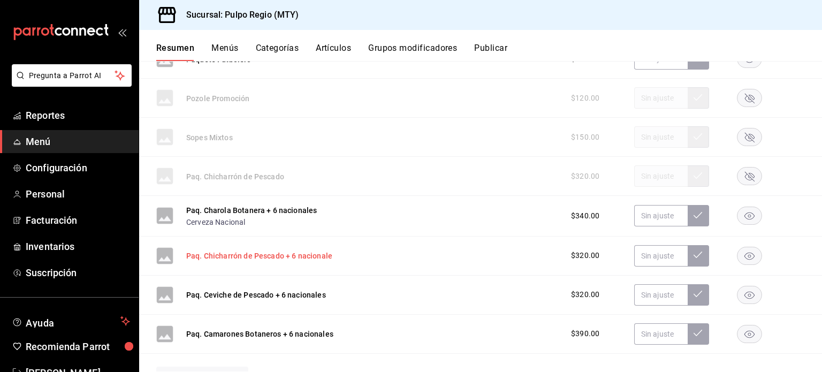
click at [309, 256] on button "Paq. Chicharrón de Pescado + 6 nacionale" at bounding box center [259, 256] width 146 height 11
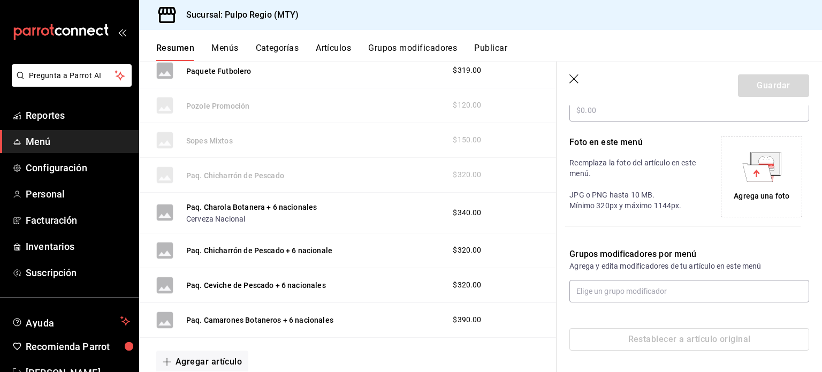
scroll to position [208, 0]
click at [612, 296] on input "text" at bounding box center [690, 292] width 240 height 22
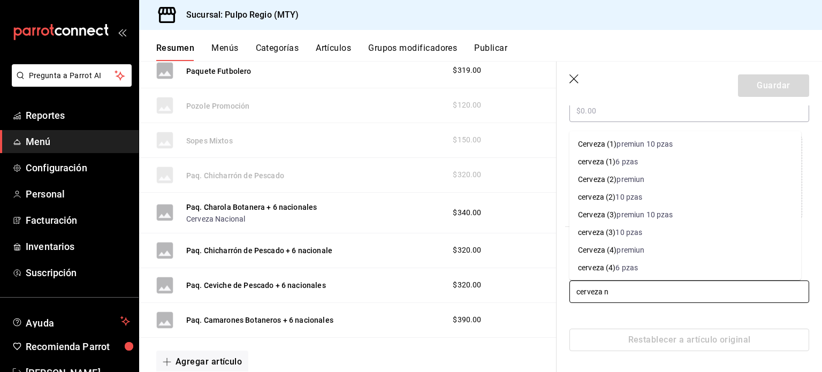
type input "cerveza na"
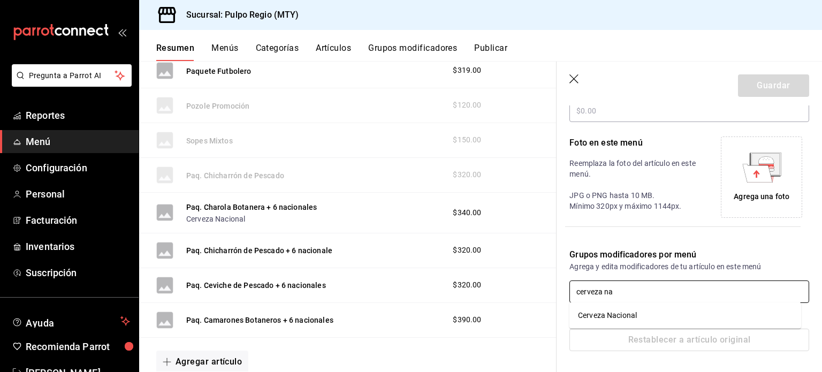
click at [619, 312] on div "Cerveza Nacional" at bounding box center [607, 315] width 59 height 11
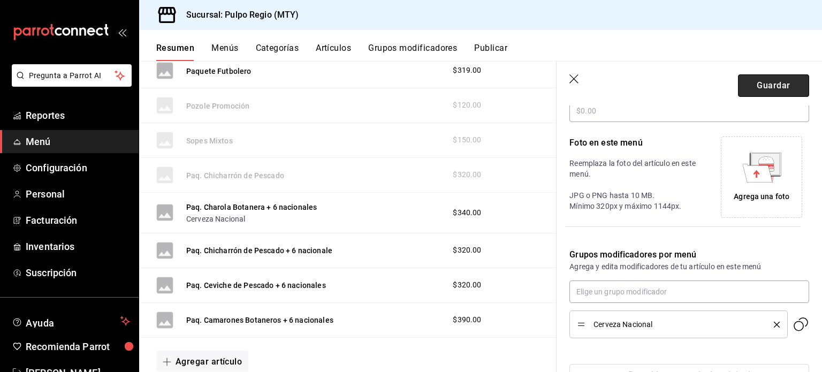
click at [748, 81] on button "Guardar" at bounding box center [773, 85] width 71 height 22
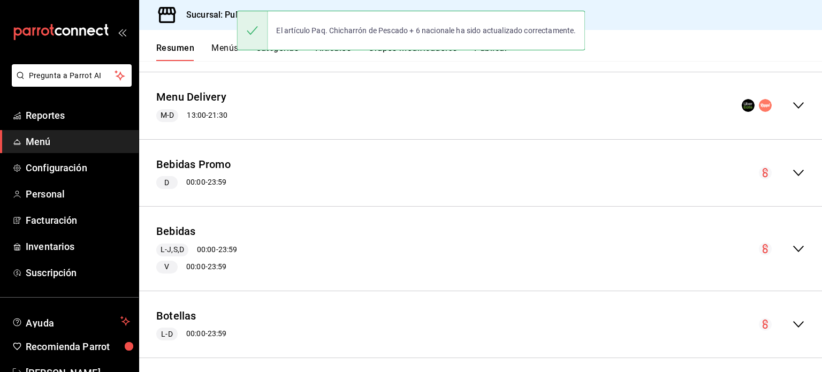
scroll to position [88, 0]
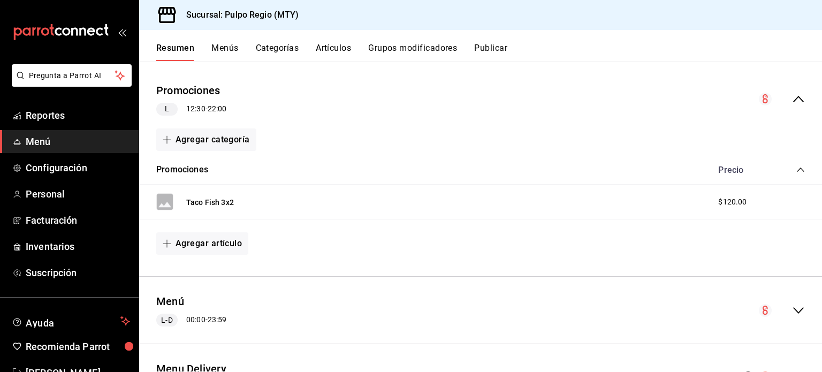
click at [792, 307] on icon "collapse-menu-row" at bounding box center [798, 310] width 13 height 13
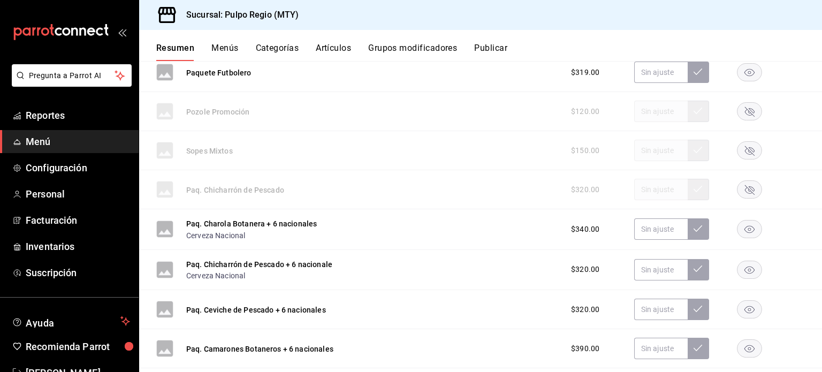
scroll to position [444, 0]
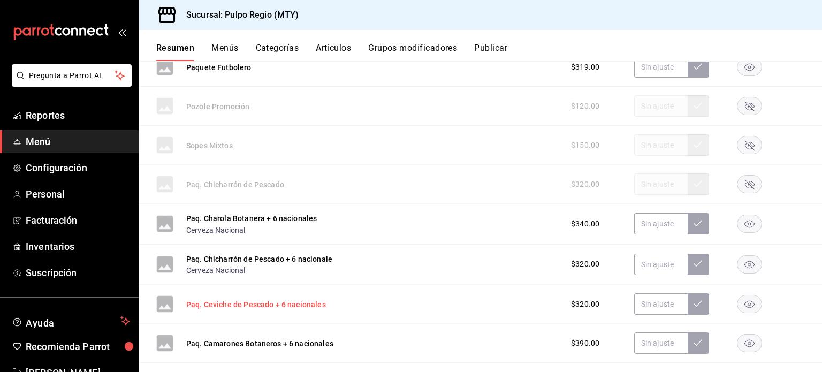
click at [288, 306] on button "Paq. Ceviche de Pescado + 6 nacionales" at bounding box center [256, 304] width 140 height 11
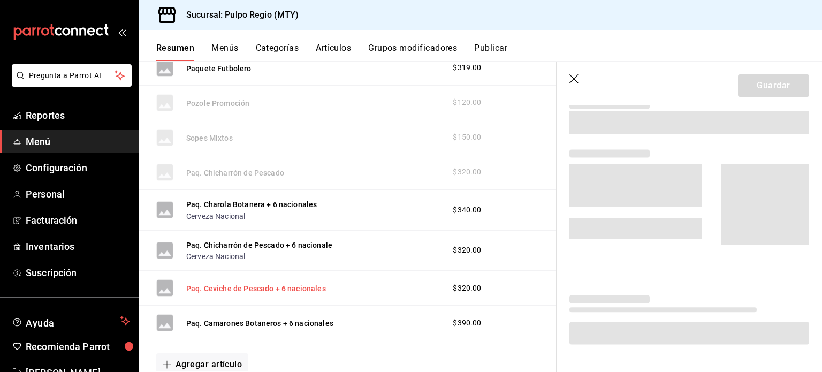
scroll to position [434, 0]
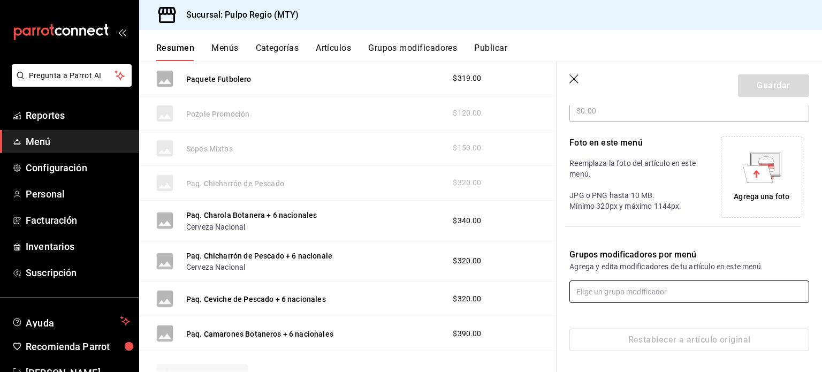
click at [583, 291] on input "text" at bounding box center [690, 292] width 240 height 22
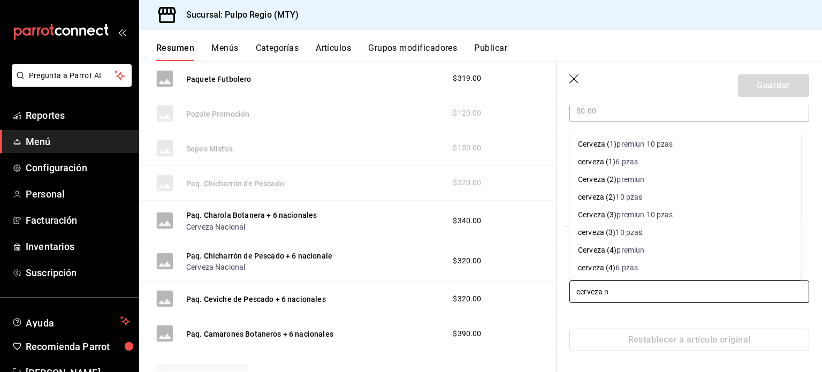
type input "cerveza na"
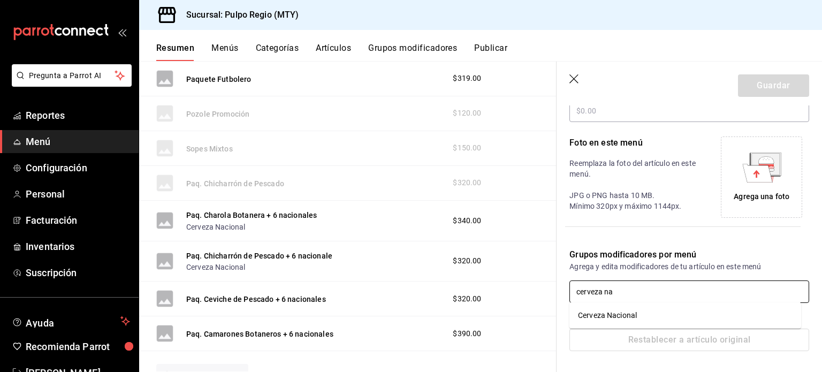
click at [595, 311] on div "Cerveza Nacional" at bounding box center [607, 315] width 59 height 11
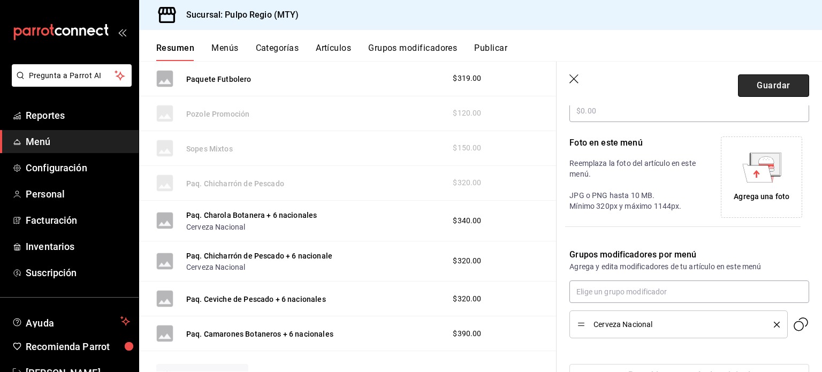
click at [761, 83] on button "Guardar" at bounding box center [773, 85] width 71 height 22
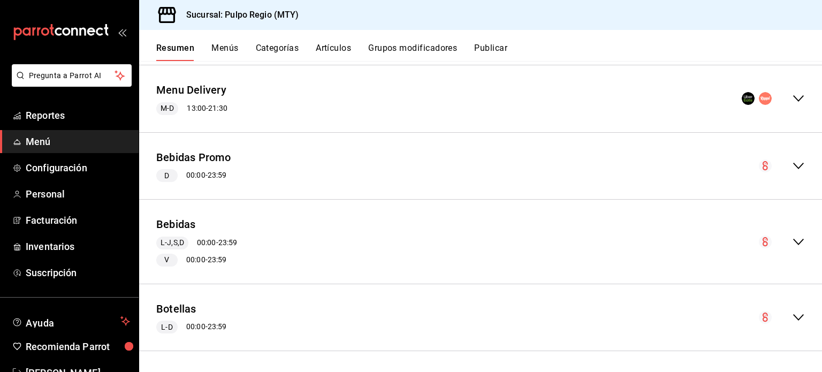
scroll to position [95, 0]
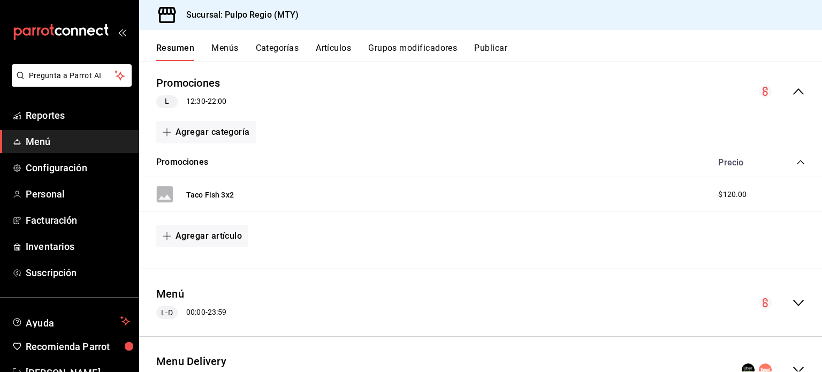
click at [782, 301] on div "collapse-menu-row" at bounding box center [782, 303] width 46 height 13
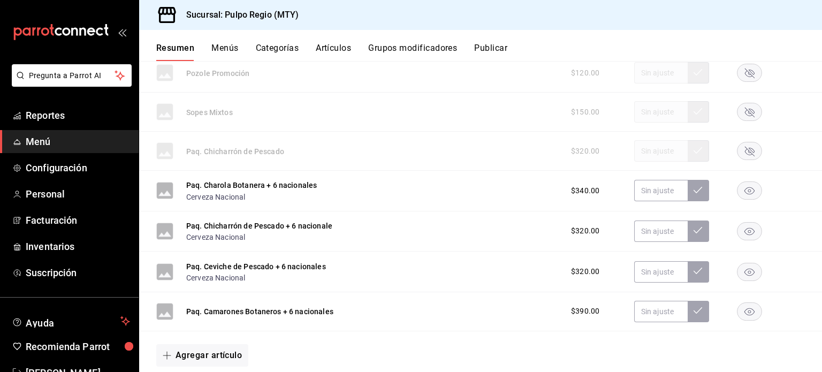
scroll to position [540, 0]
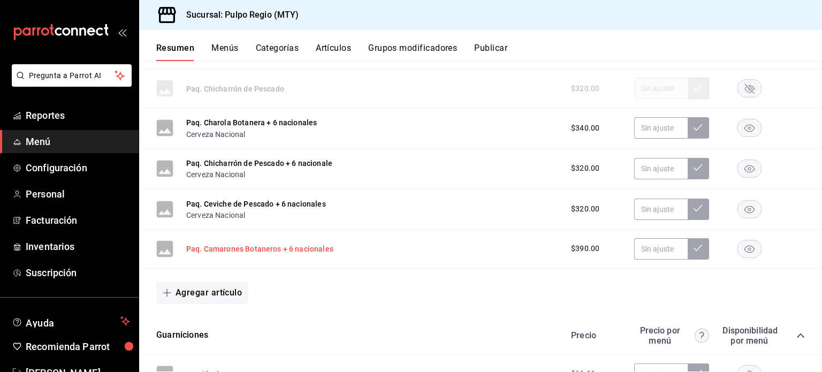
click at [287, 248] on button "Paq. Camarones Botaneros + 6 nacionales" at bounding box center [259, 249] width 147 height 11
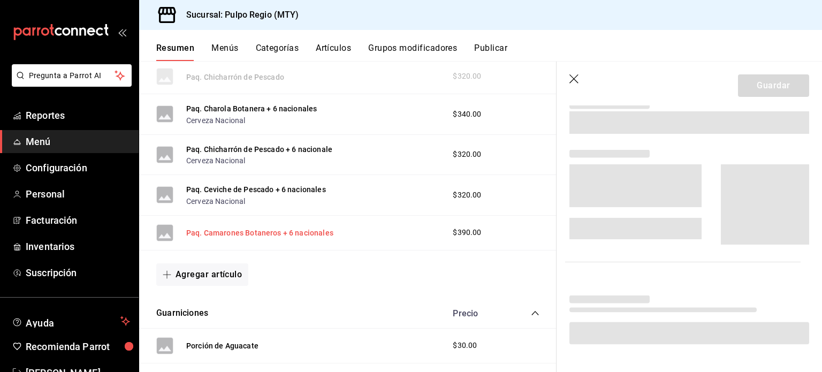
scroll to position [523, 0]
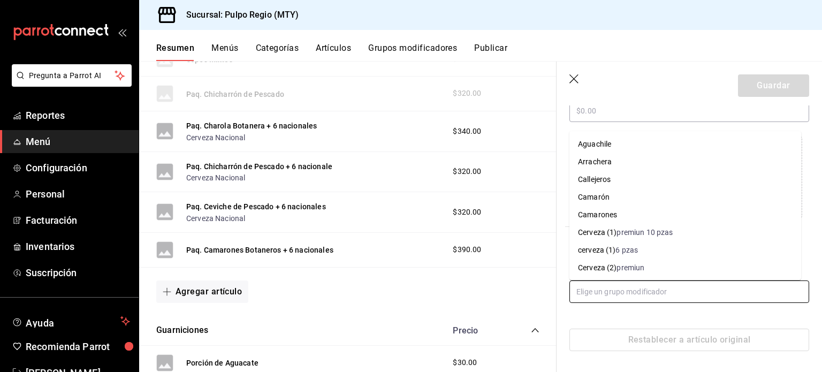
click at [631, 292] on input "text" at bounding box center [690, 292] width 240 height 22
type input "v"
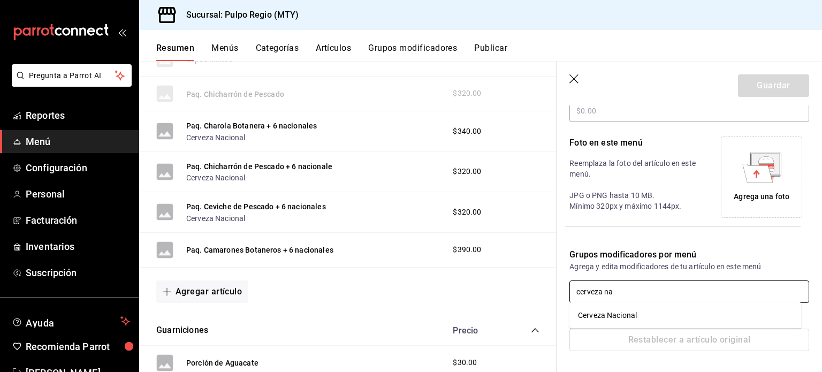
type input "cerveza nac"
click at [638, 310] on li "Cerveza Nacional" at bounding box center [686, 316] width 232 height 18
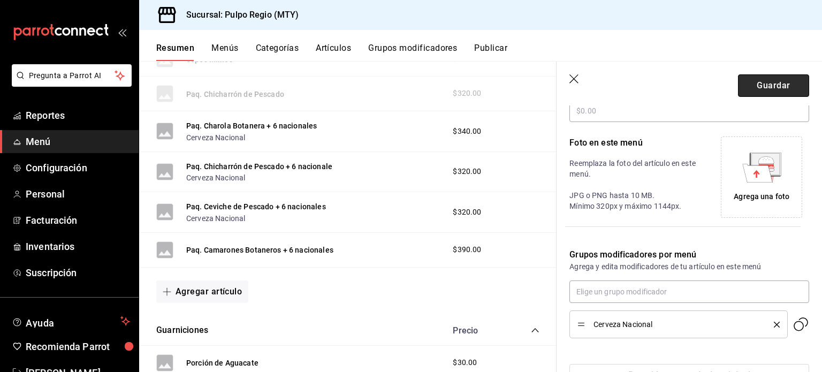
click at [749, 75] on button "Guardar" at bounding box center [773, 85] width 71 height 22
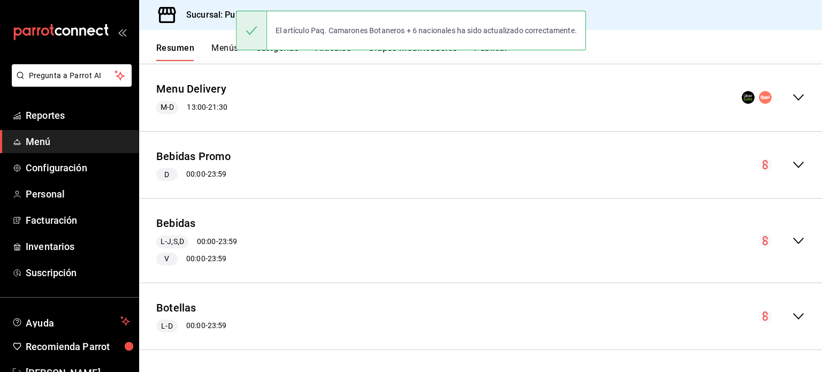
scroll to position [367, 0]
